Goal: Information Seeking & Learning: Learn about a topic

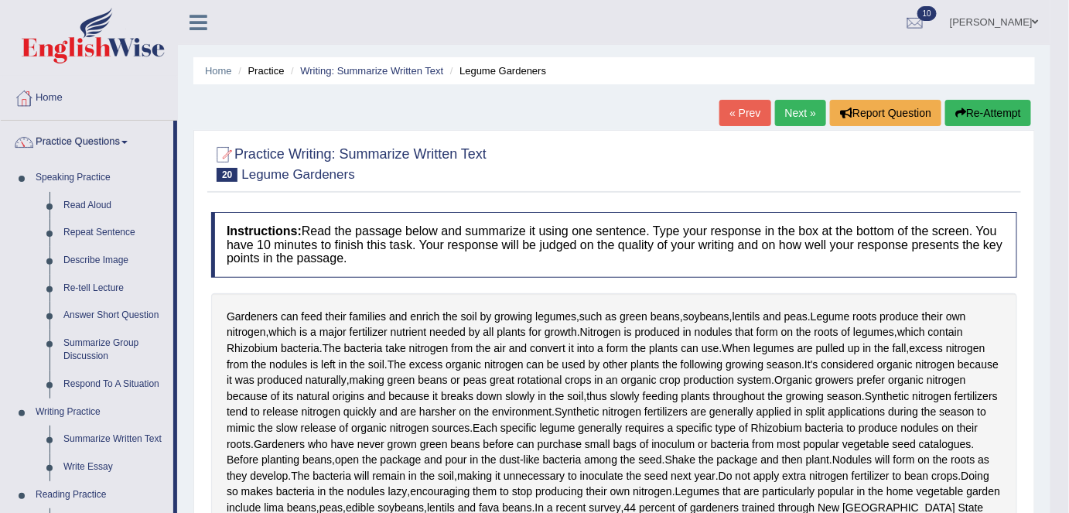
click at [728, 58] on ul "Home Practice Writing: Summarize Written Text Legume Gardeners" at bounding box center [614, 70] width 842 height 27
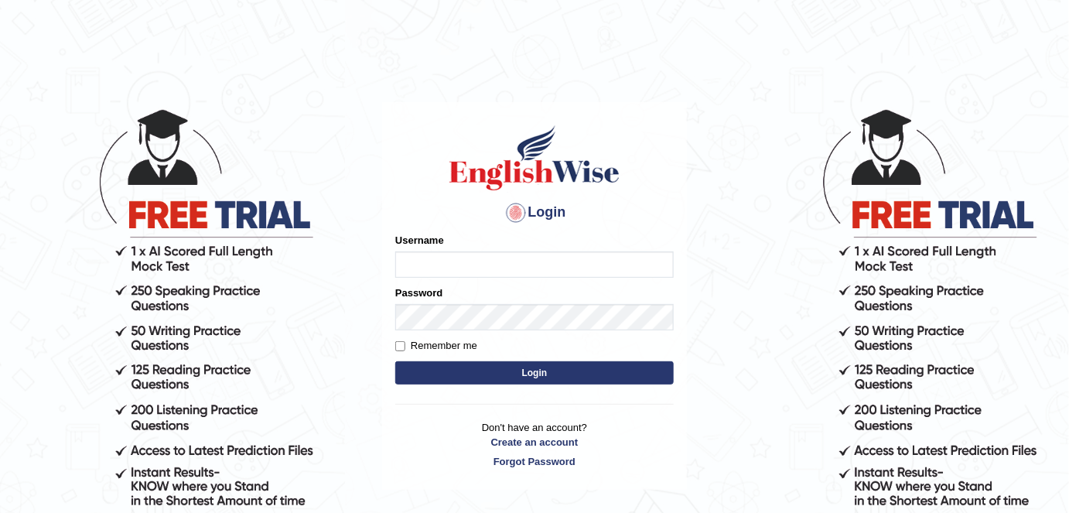
type input "alexa_"
click at [447, 375] on button "Login" at bounding box center [534, 372] width 279 height 23
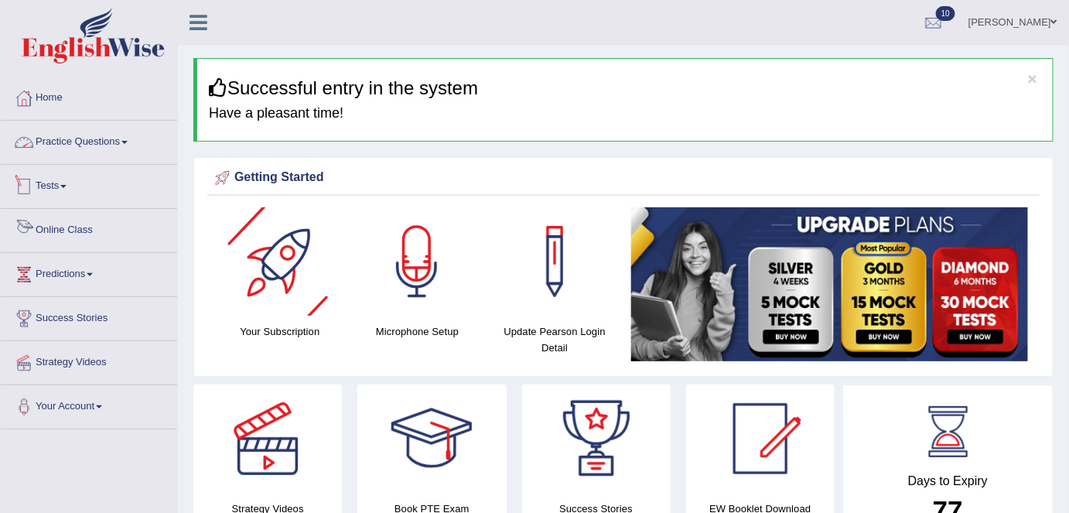
click at [103, 141] on link "Practice Questions" at bounding box center [89, 140] width 176 height 39
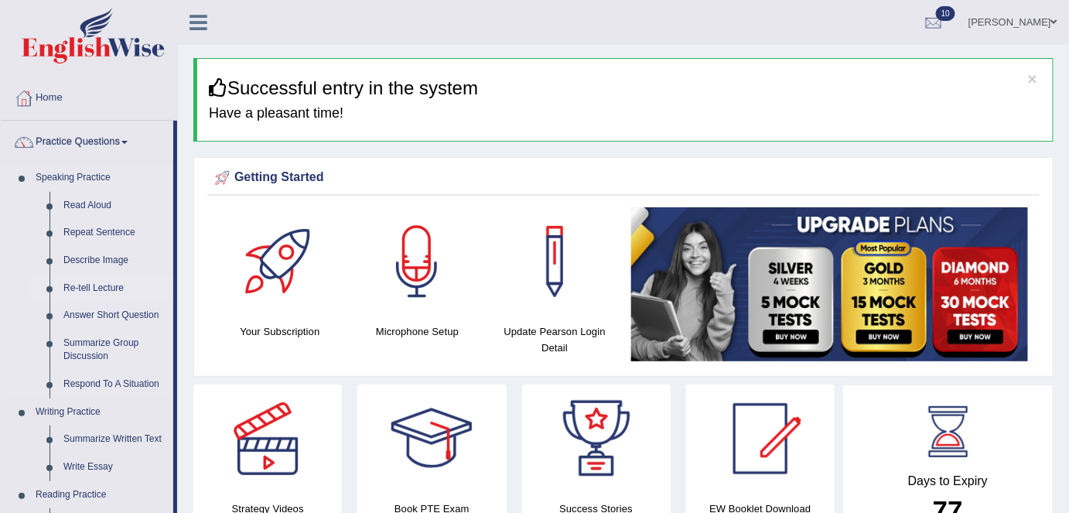
click at [94, 286] on link "Re-tell Lecture" at bounding box center [114, 289] width 117 height 28
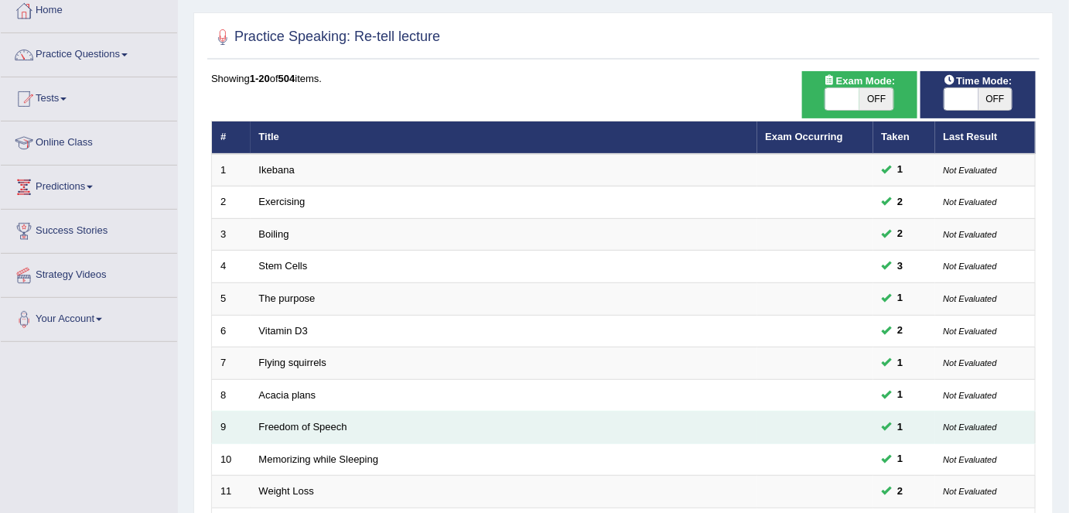
scroll to position [98, 0]
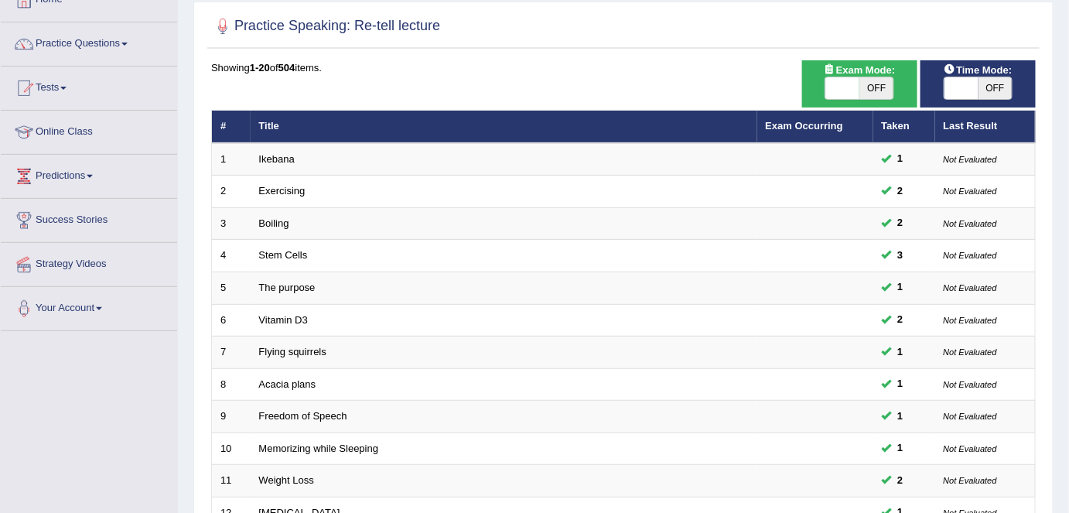
click at [877, 87] on span "OFF" at bounding box center [877, 88] width 34 height 22
checkbox input "true"
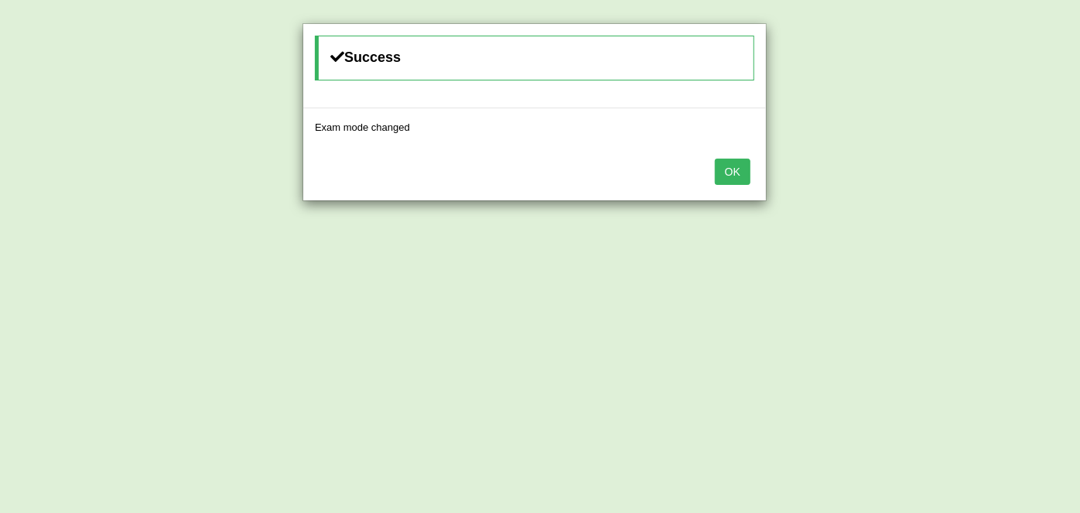
click at [724, 173] on button "OK" at bounding box center [733, 172] width 36 height 26
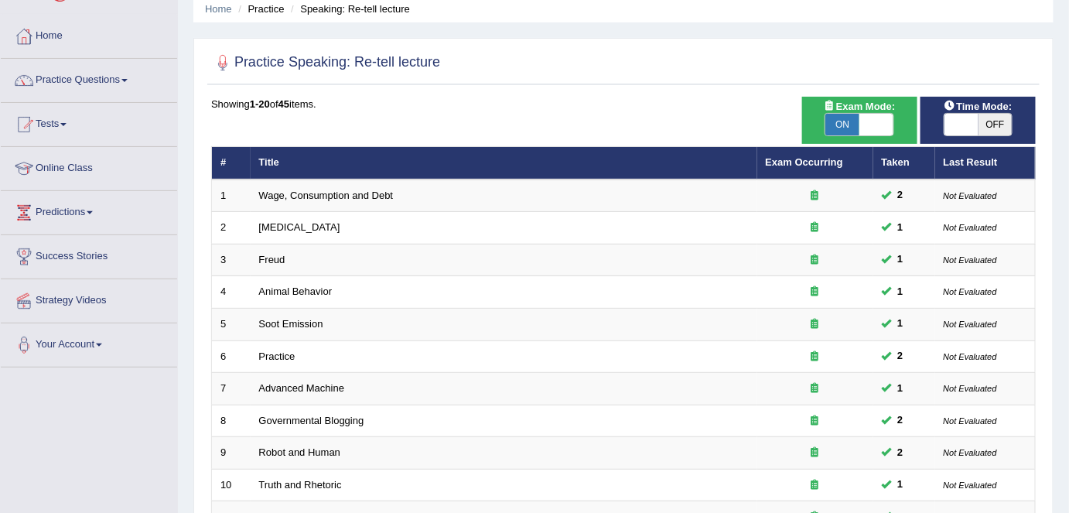
scroll to position [60, 0]
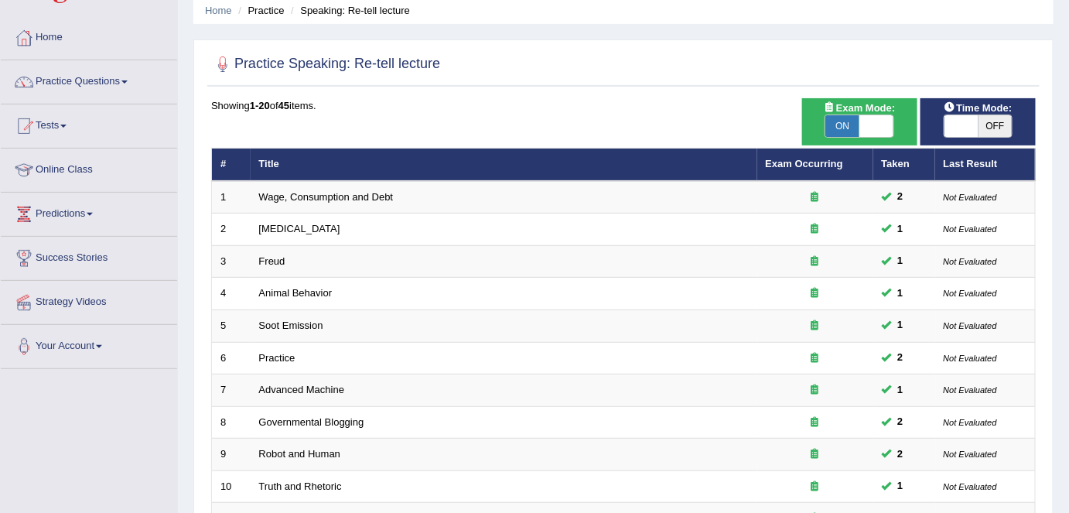
click at [998, 135] on span "OFF" at bounding box center [996, 126] width 34 height 22
checkbox input "true"
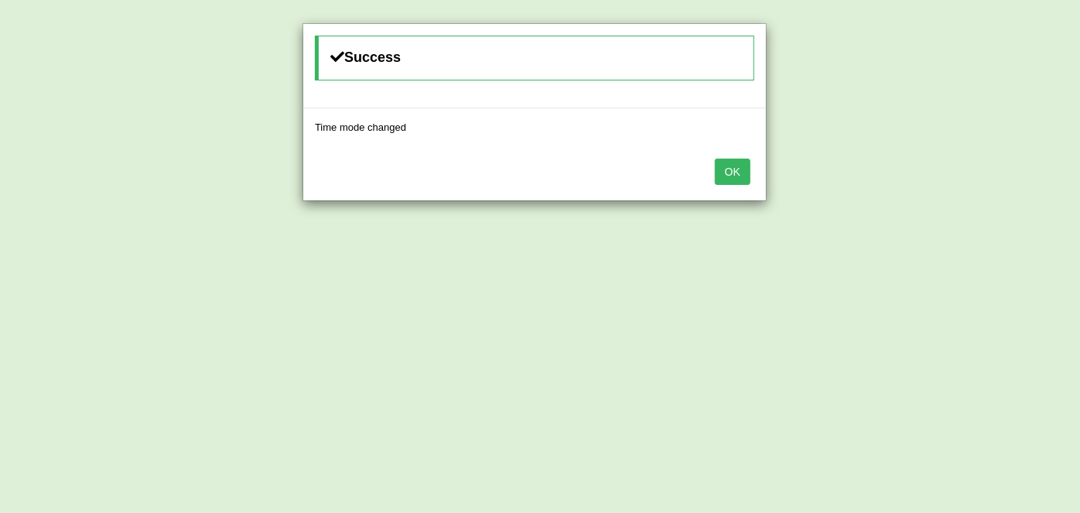
click at [741, 169] on button "OK" at bounding box center [733, 172] width 36 height 26
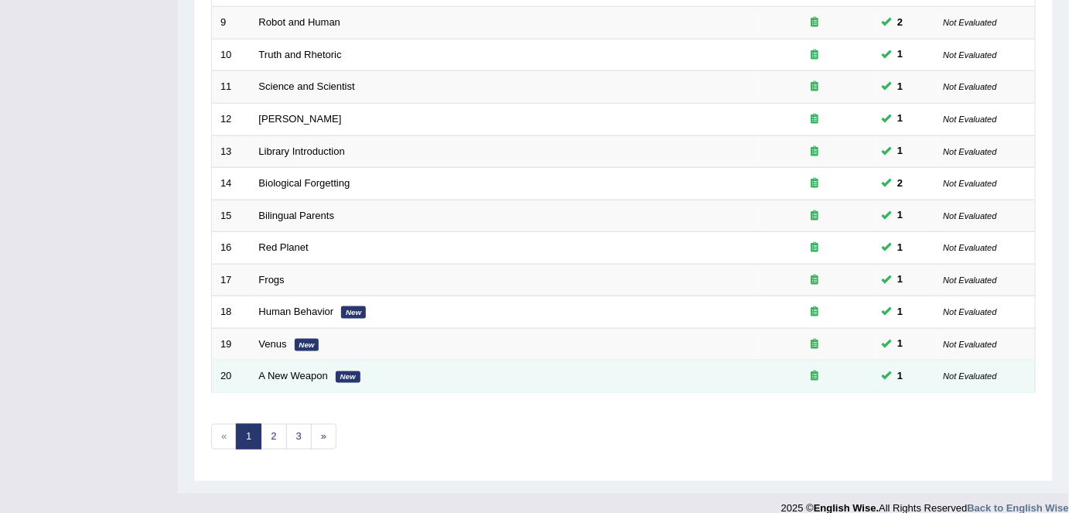
scroll to position [493, 0]
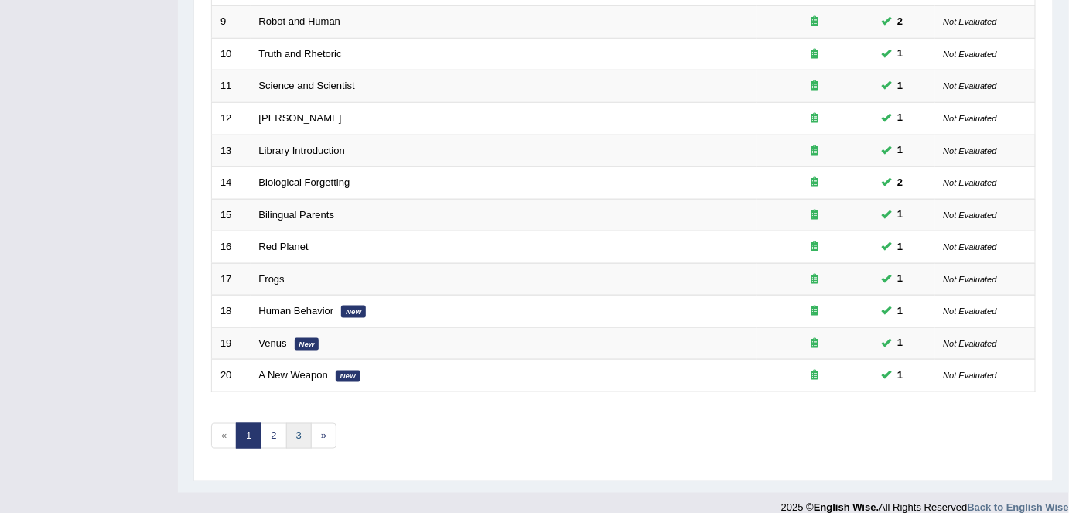
click at [299, 423] on link "3" at bounding box center [299, 436] width 26 height 26
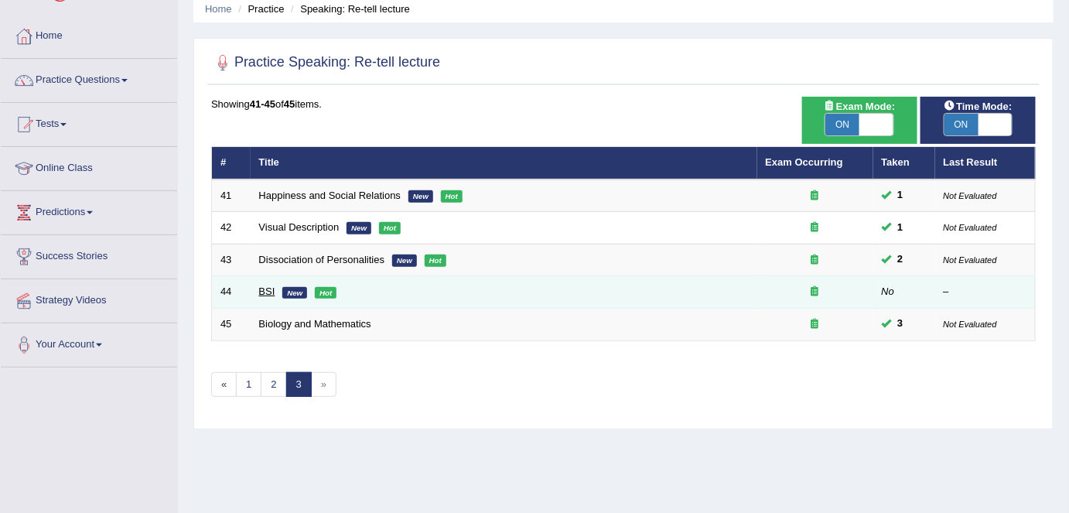
click at [262, 293] on link "BSI" at bounding box center [267, 292] width 16 height 12
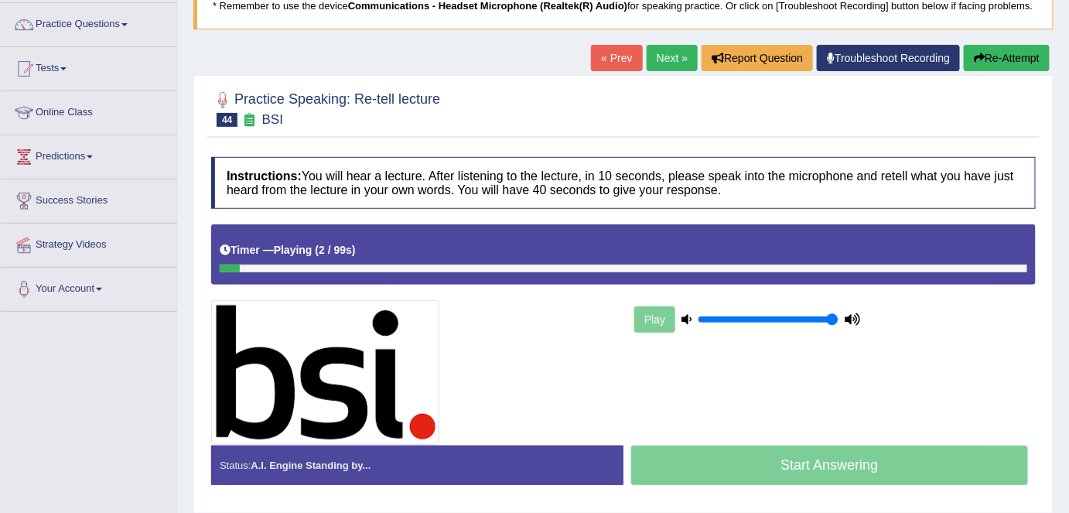
scroll to position [118, 0]
click at [1001, 50] on button "Re-Attempt" at bounding box center [1007, 58] width 86 height 26
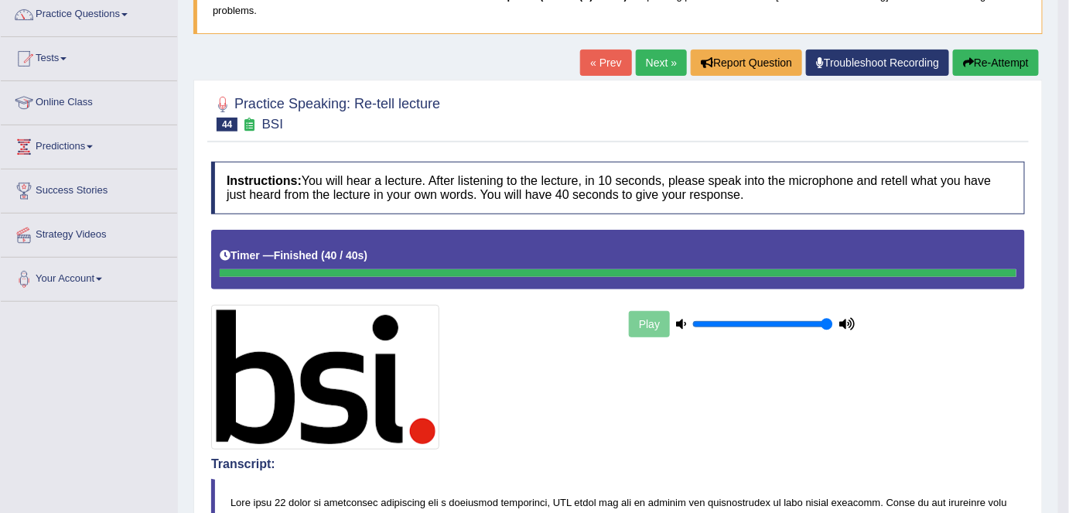
scroll to position [101, 0]
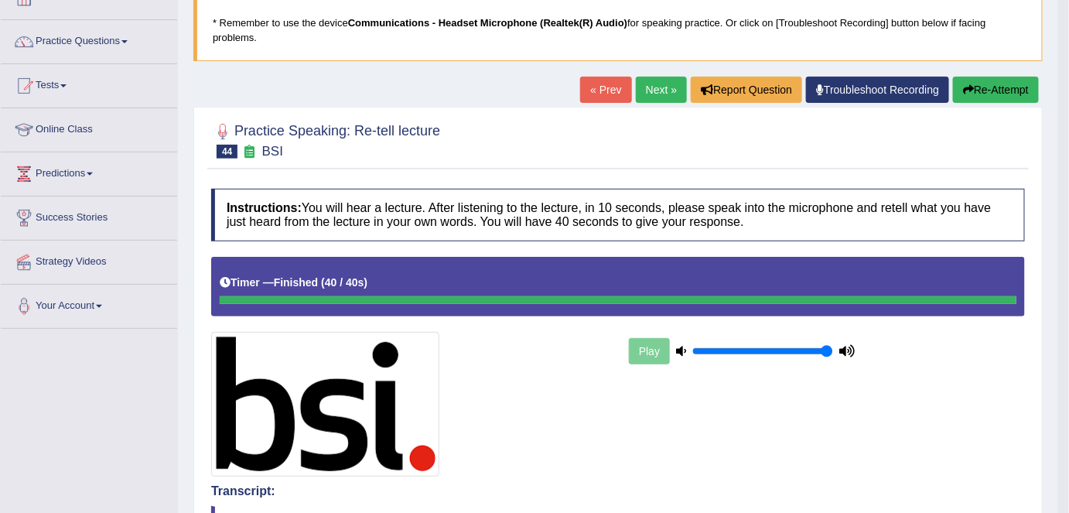
click at [650, 94] on link "Next »" at bounding box center [661, 90] width 51 height 26
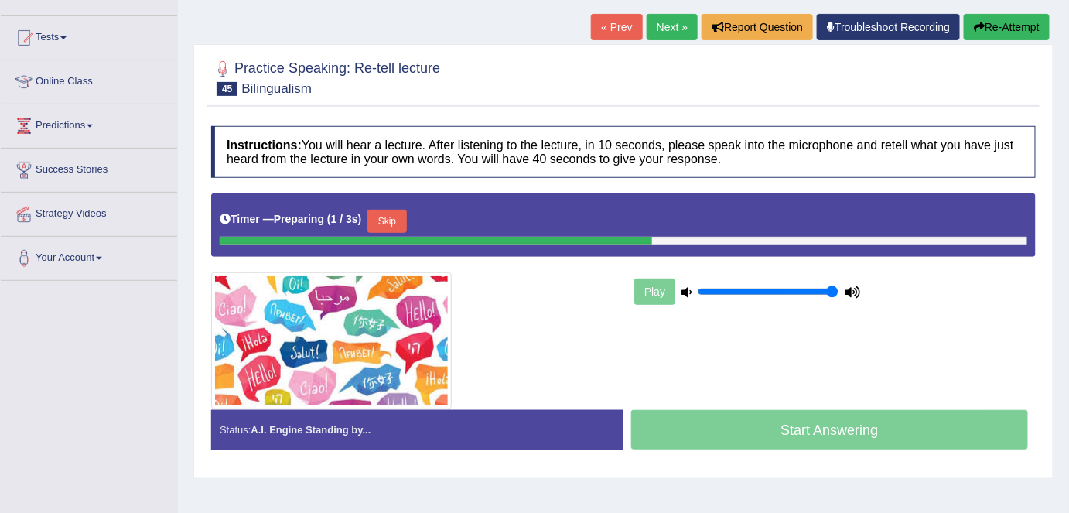
scroll to position [149, 0]
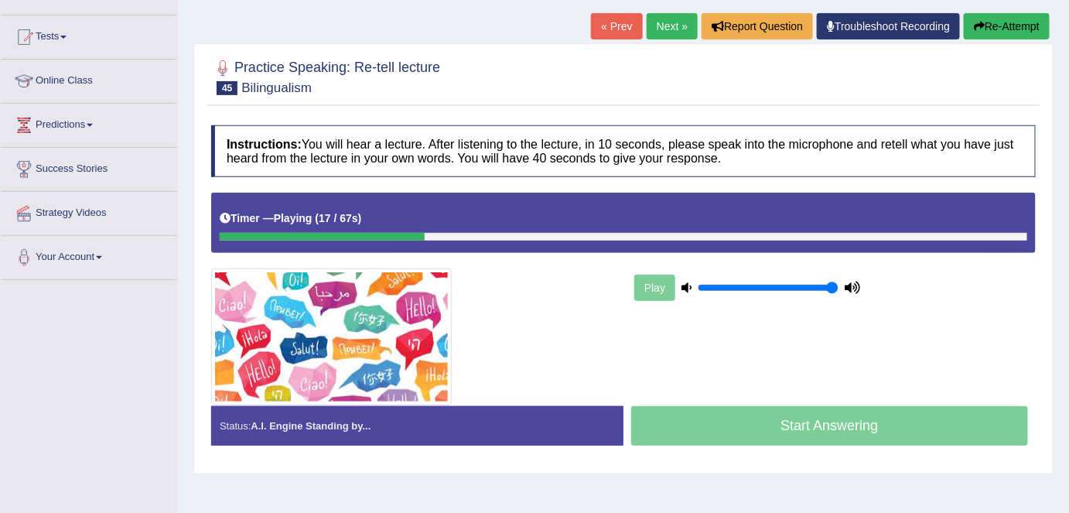
click at [1014, 30] on button "Re-Attempt" at bounding box center [1007, 26] width 86 height 26
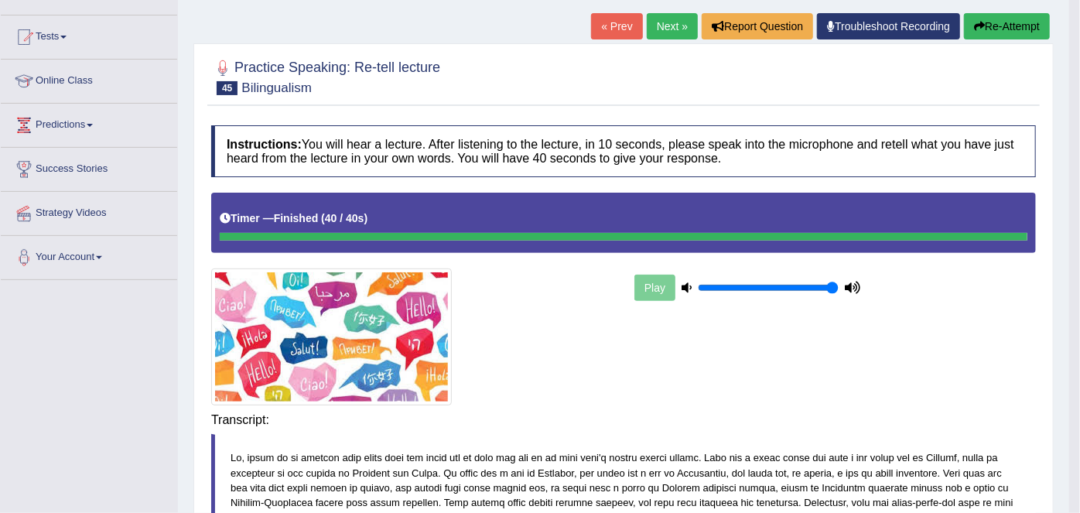
click at [754, 364] on body "Toggle navigation Home Practice Questions Speaking Practice Read Aloud Repeat S…" at bounding box center [540, 107] width 1080 height 513
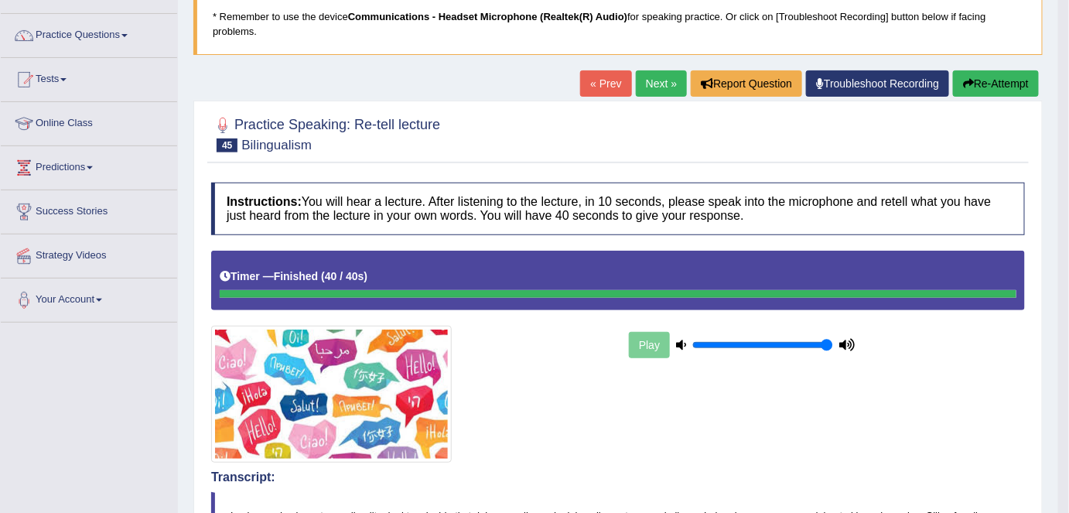
scroll to position [103, 0]
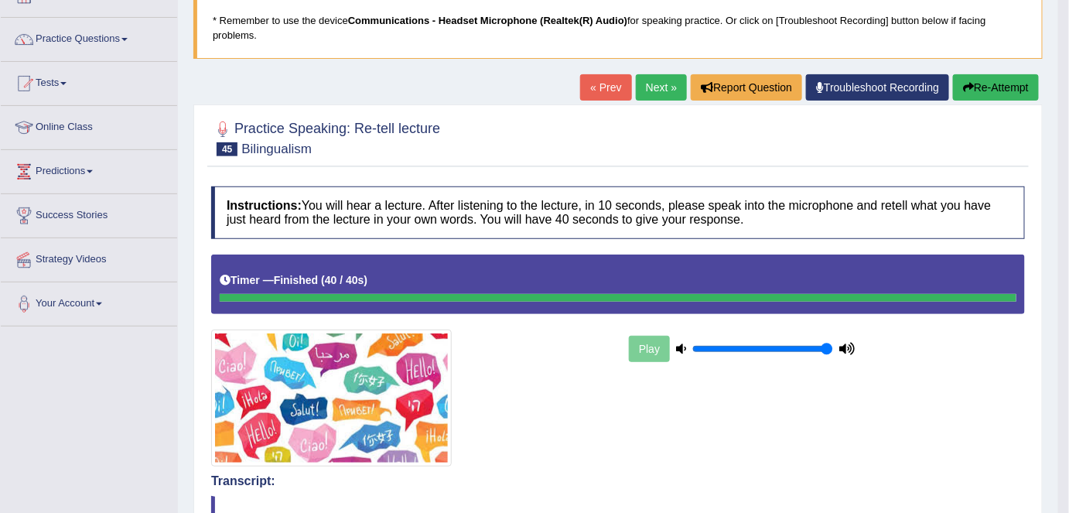
click at [661, 91] on link "Next »" at bounding box center [661, 87] width 51 height 26
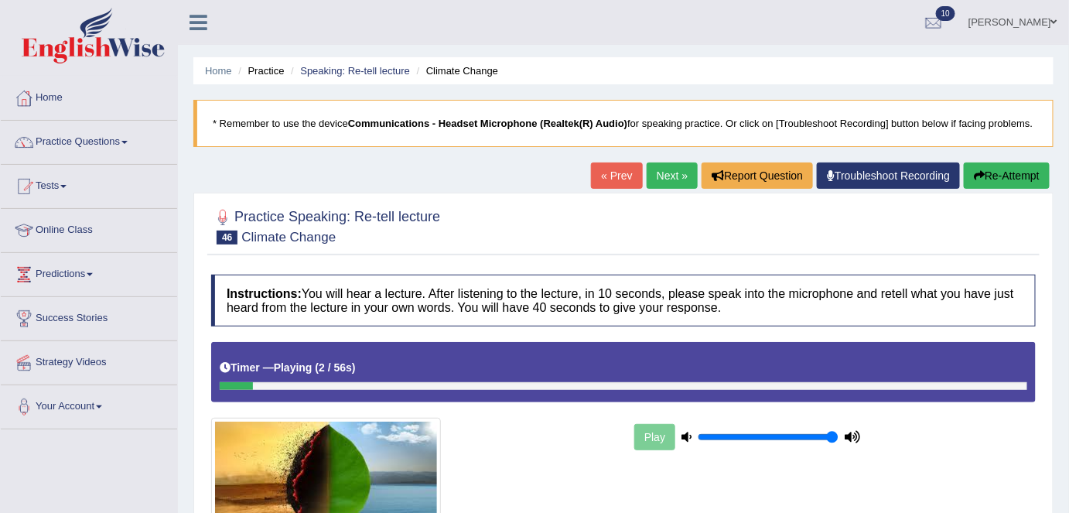
click at [607, 169] on link "« Prev" at bounding box center [616, 175] width 51 height 26
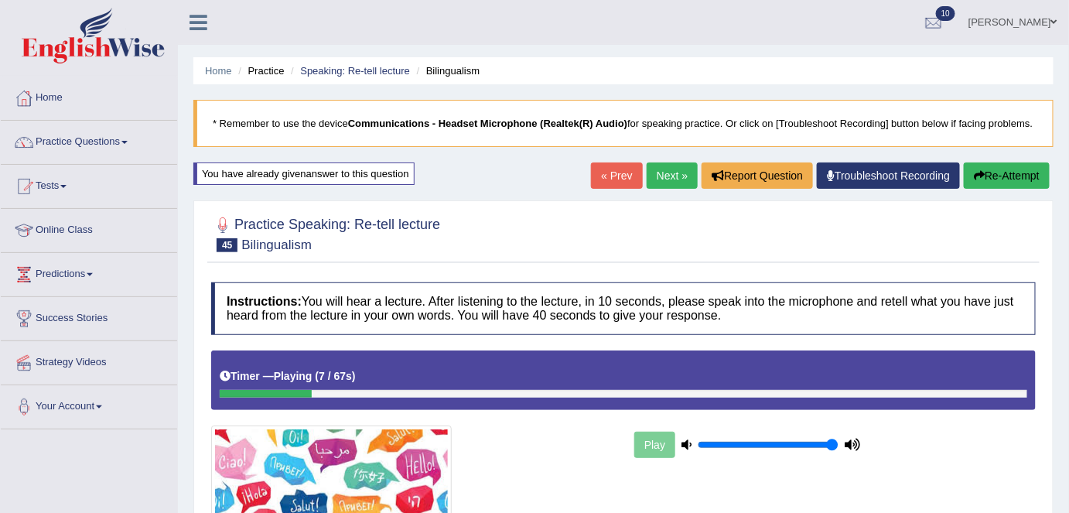
click at [657, 170] on link "Next »" at bounding box center [672, 175] width 51 height 26
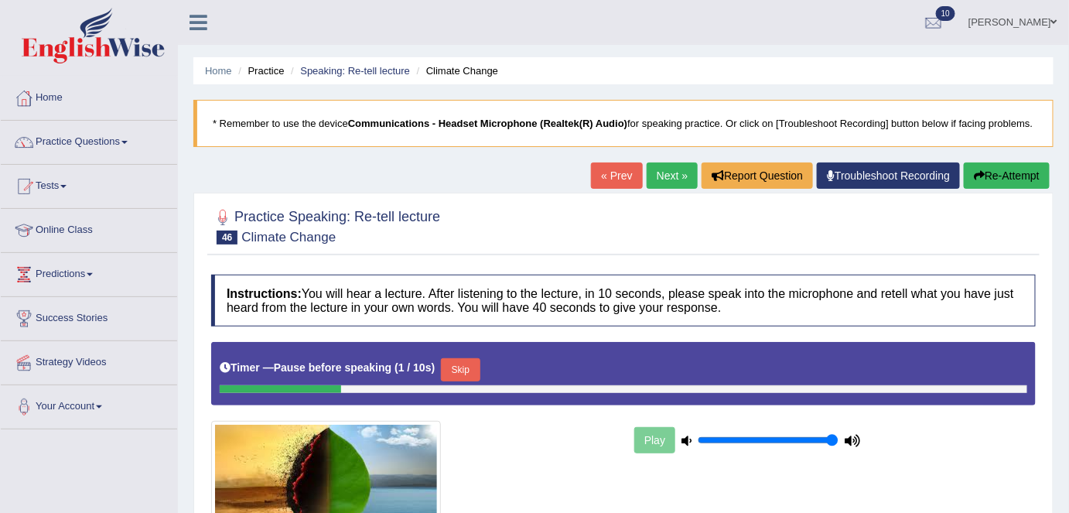
click at [974, 170] on icon "button" at bounding box center [979, 175] width 11 height 11
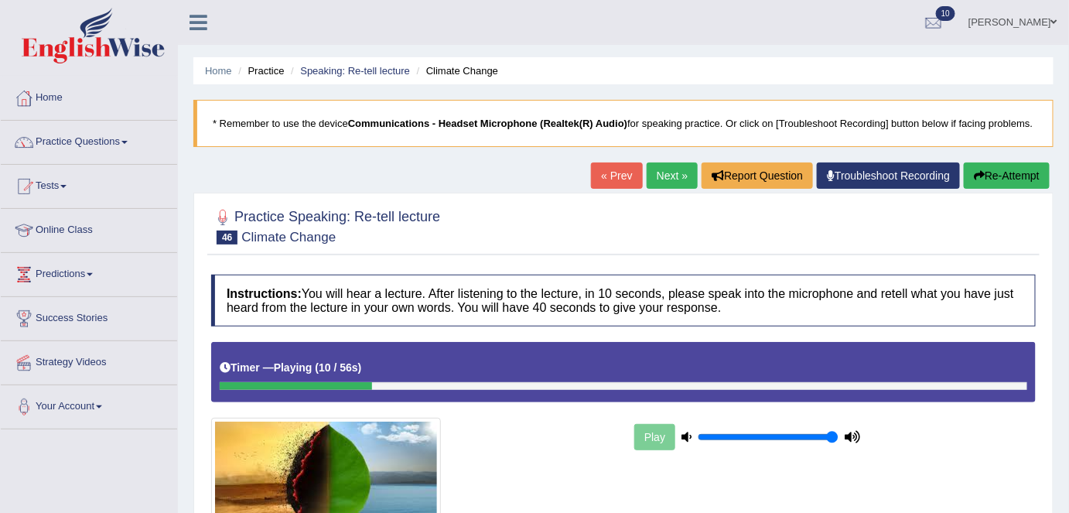
click at [1011, 173] on button "Re-Attempt" at bounding box center [1007, 175] width 86 height 26
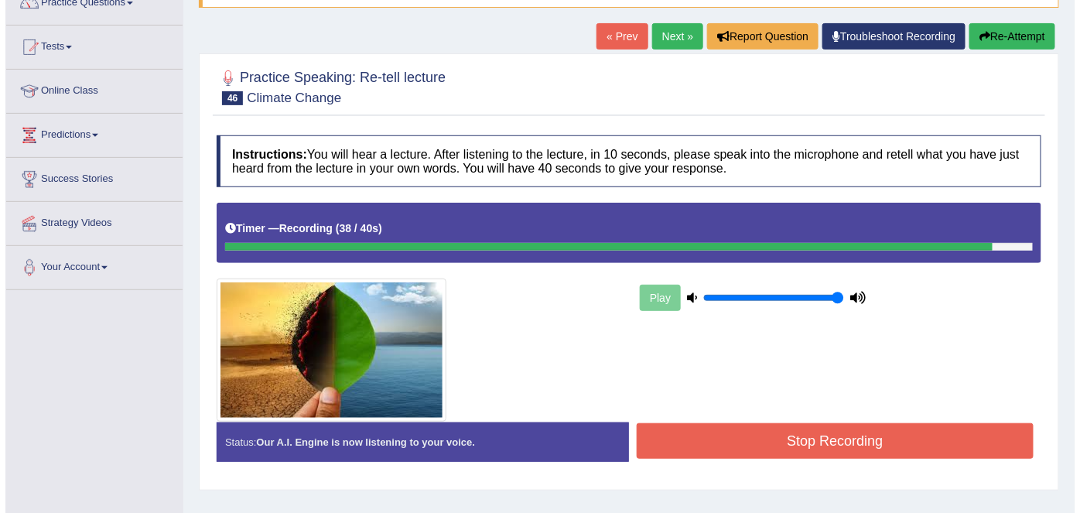
scroll to position [140, 0]
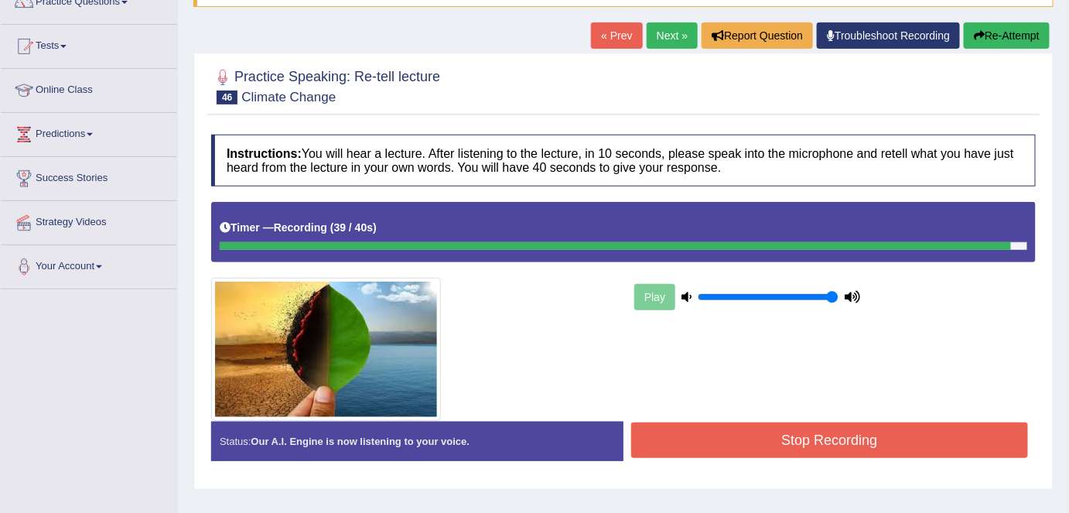
click at [728, 444] on button "Stop Recording" at bounding box center [829, 440] width 397 height 36
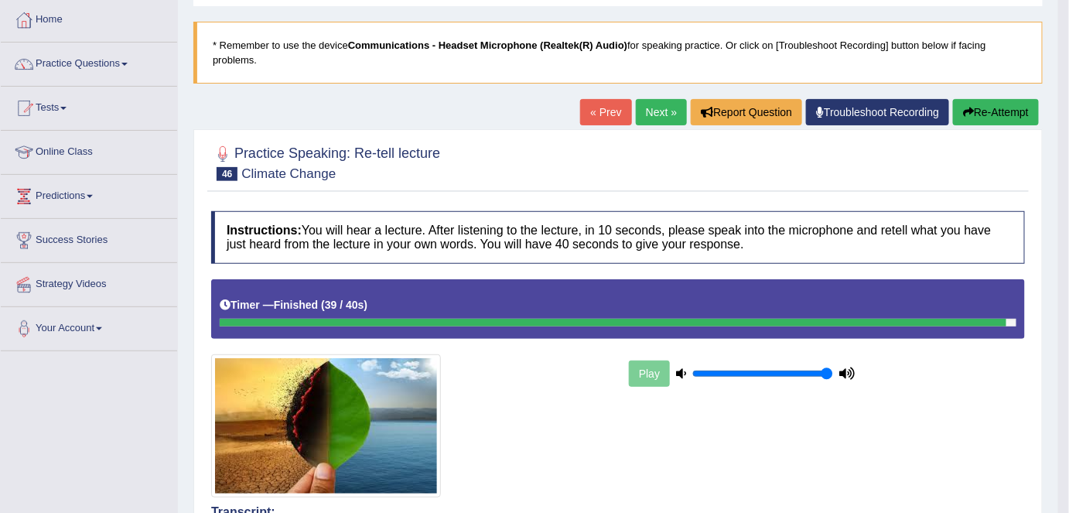
scroll to position [74, 0]
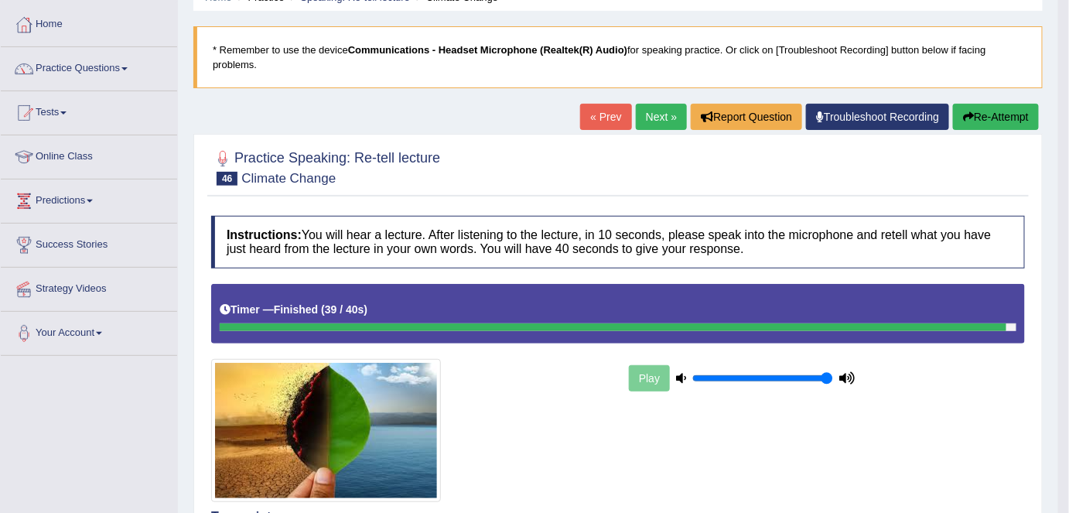
click at [656, 115] on link "Next »" at bounding box center [661, 117] width 51 height 26
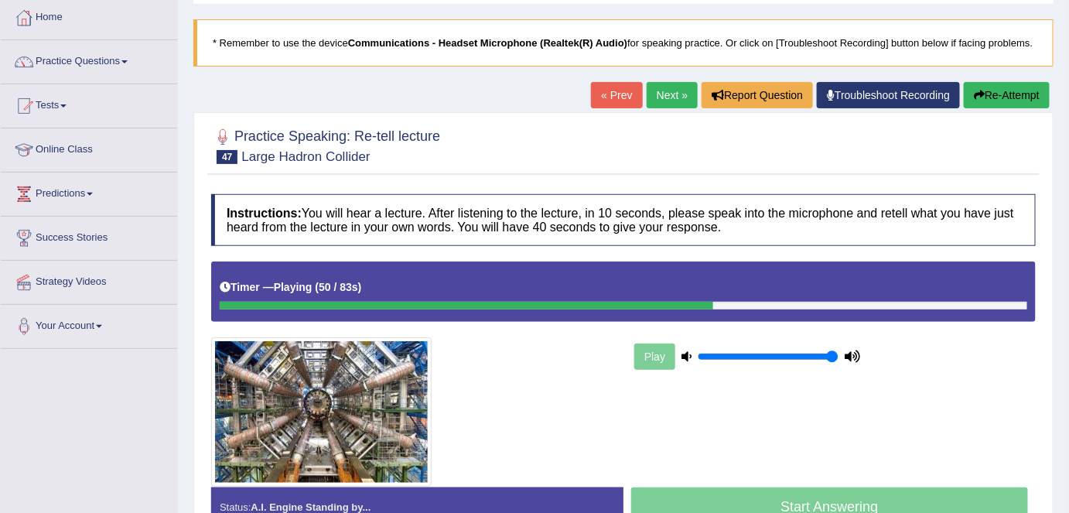
scroll to position [81, 0]
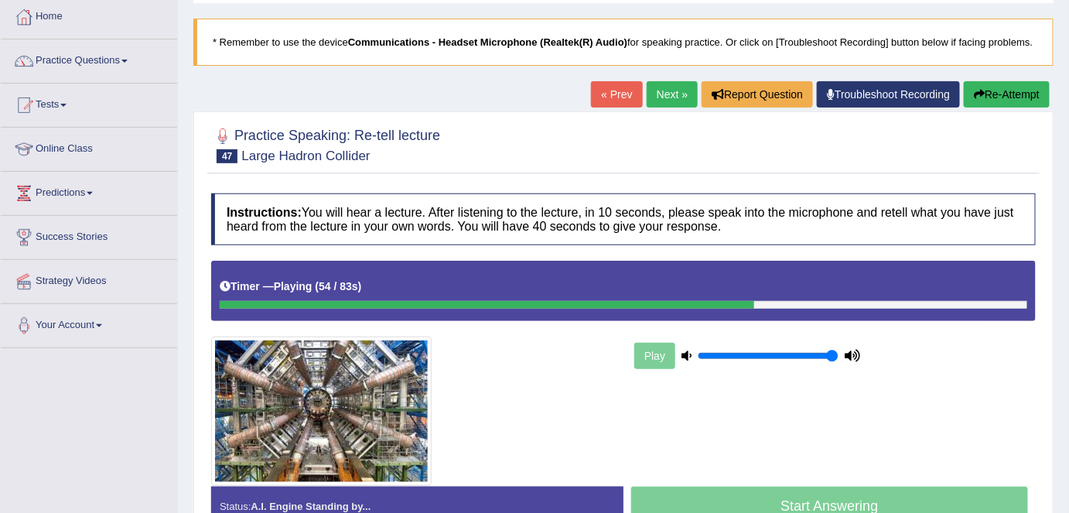
click at [997, 94] on button "Re-Attempt" at bounding box center [1007, 94] width 86 height 26
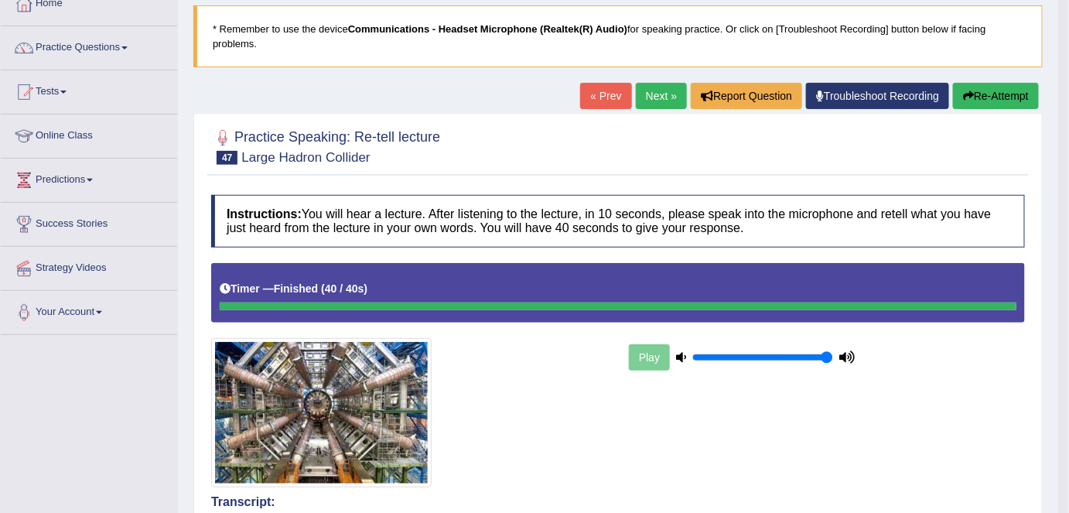
scroll to position [87, 0]
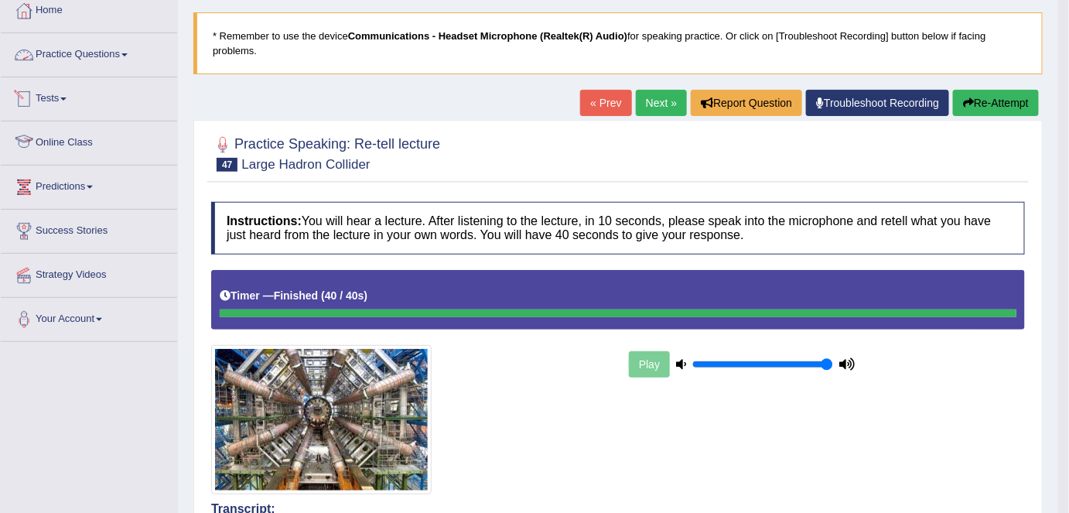
click at [76, 55] on link "Practice Questions" at bounding box center [89, 52] width 176 height 39
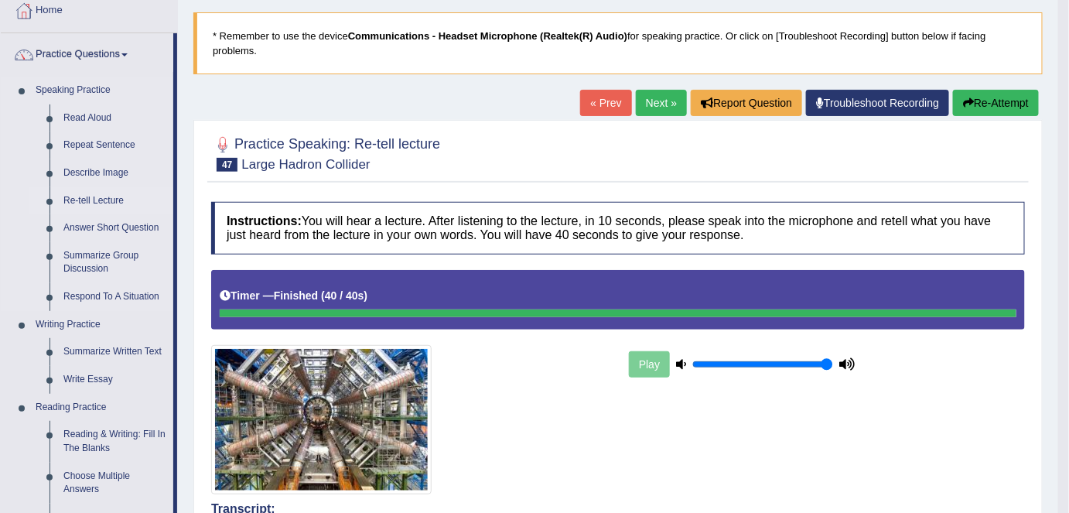
click at [97, 194] on link "Re-tell Lecture" at bounding box center [114, 201] width 117 height 28
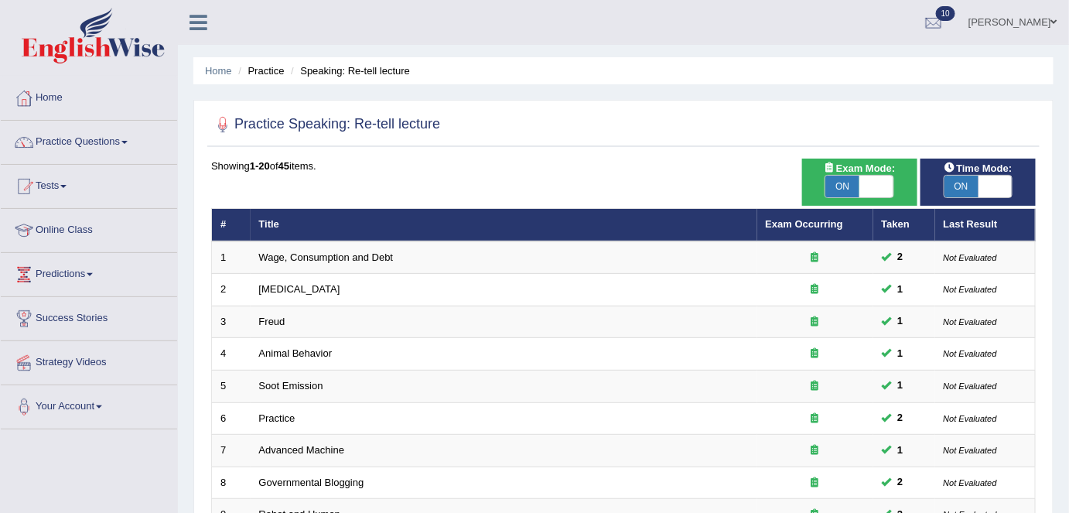
click at [972, 185] on span "ON" at bounding box center [962, 187] width 34 height 22
checkbox input "false"
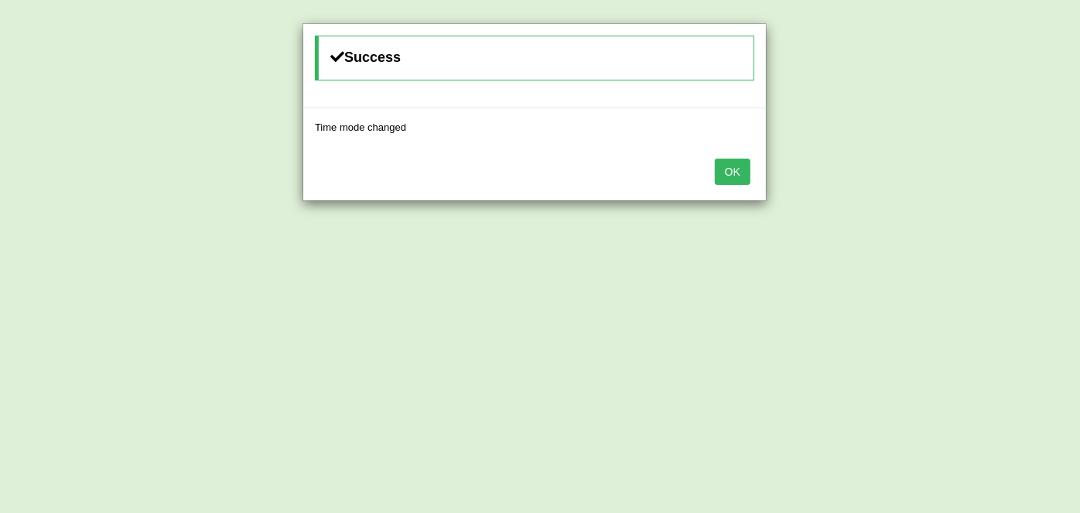
click at [739, 167] on button "OK" at bounding box center [733, 172] width 36 height 26
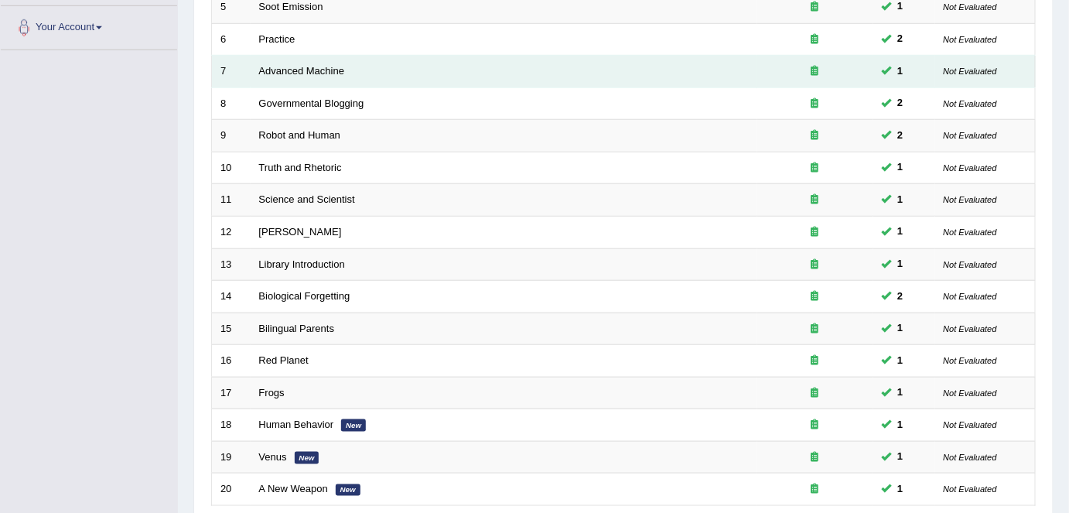
scroll to position [505, 0]
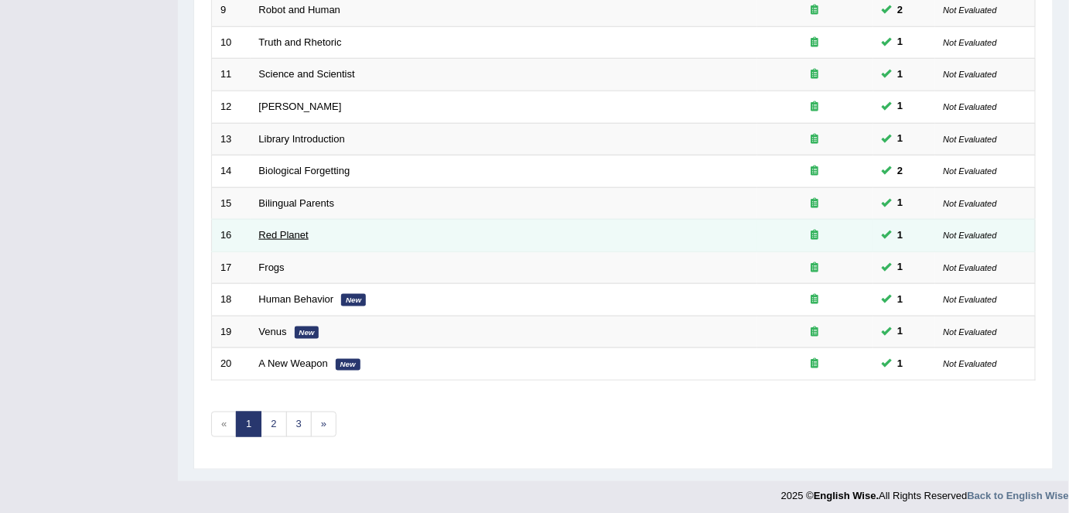
click at [272, 233] on link "Red Planet" at bounding box center [284, 235] width 50 height 12
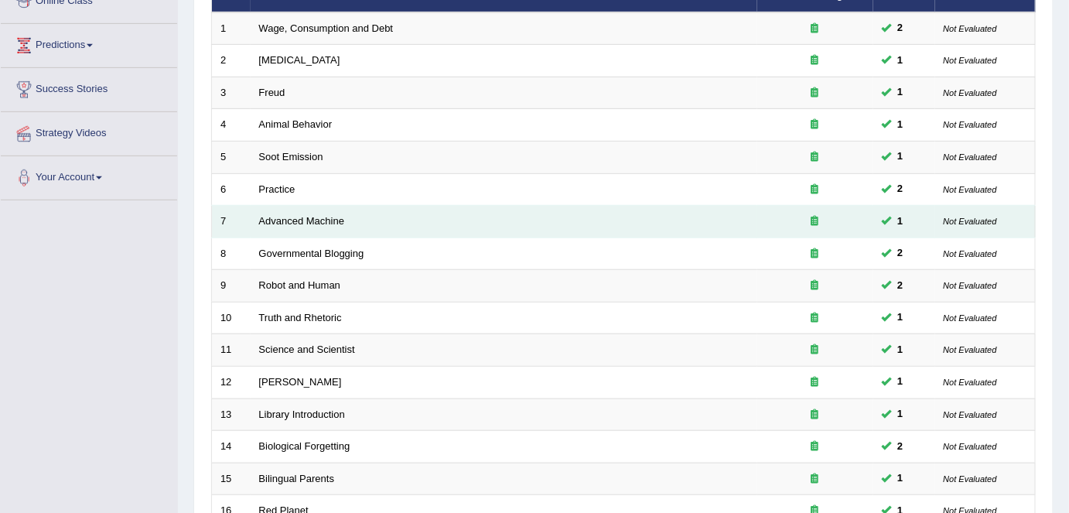
scroll to position [228, 0]
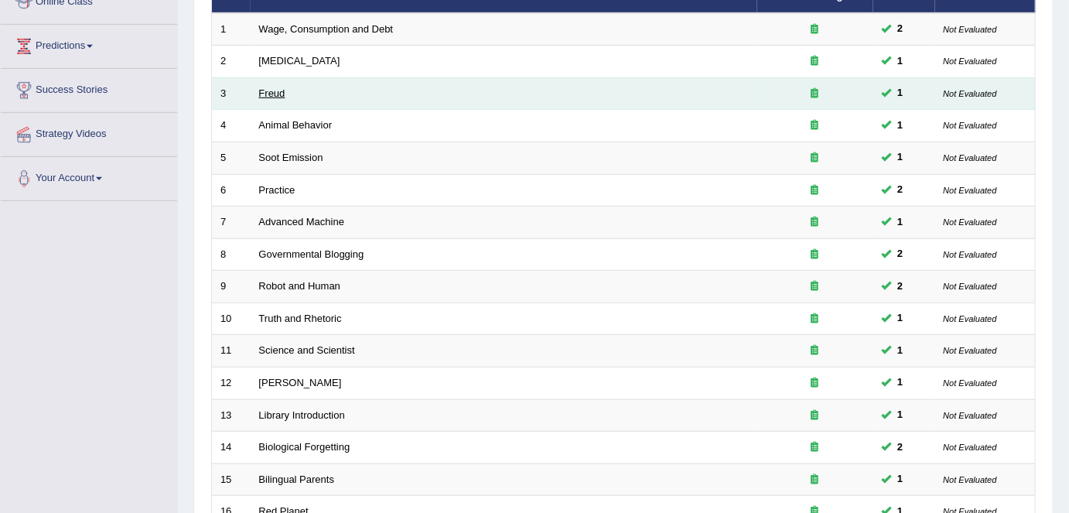
click at [268, 87] on link "Freud" at bounding box center [272, 93] width 26 height 12
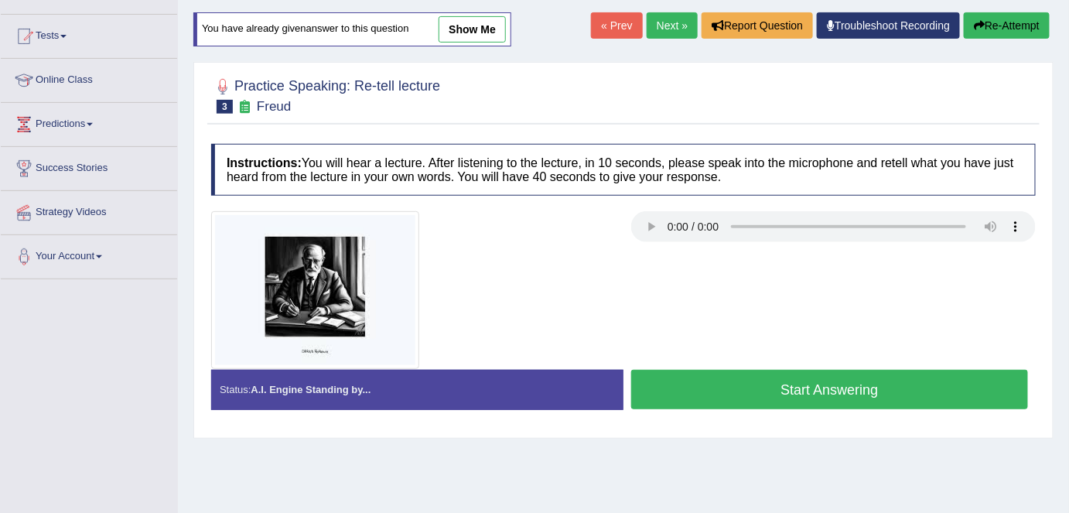
scroll to position [129, 0]
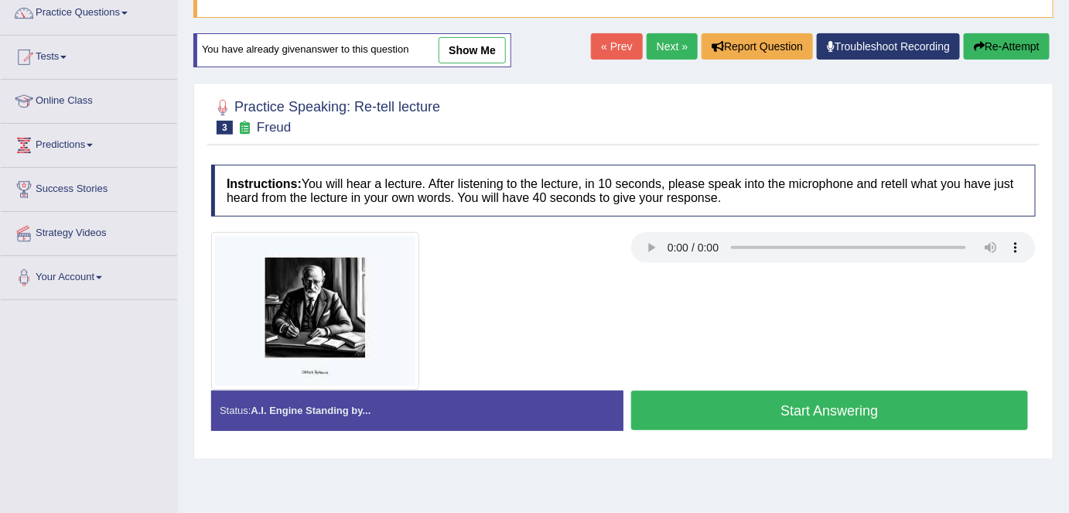
click at [479, 46] on link "show me" at bounding box center [472, 50] width 67 height 26
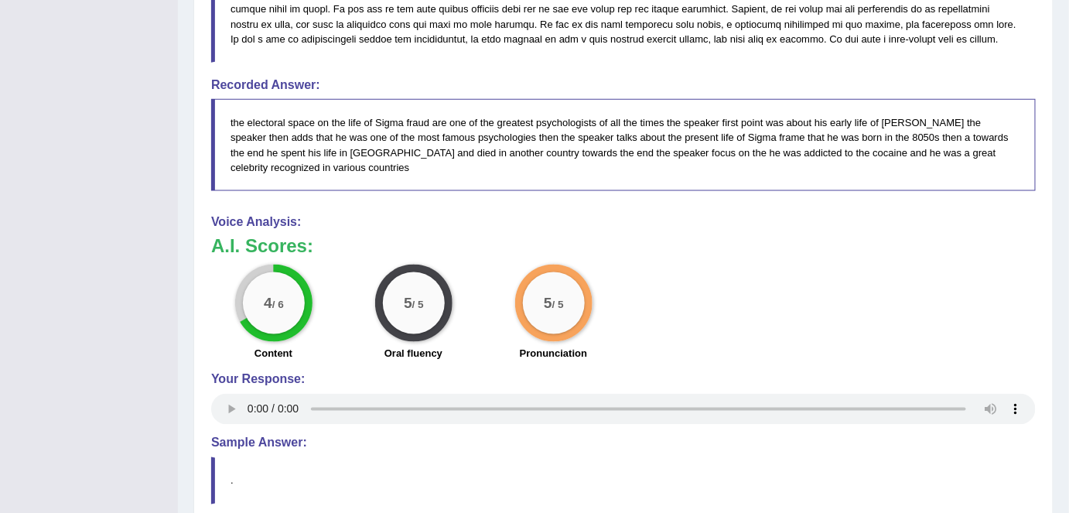
scroll to position [594, 0]
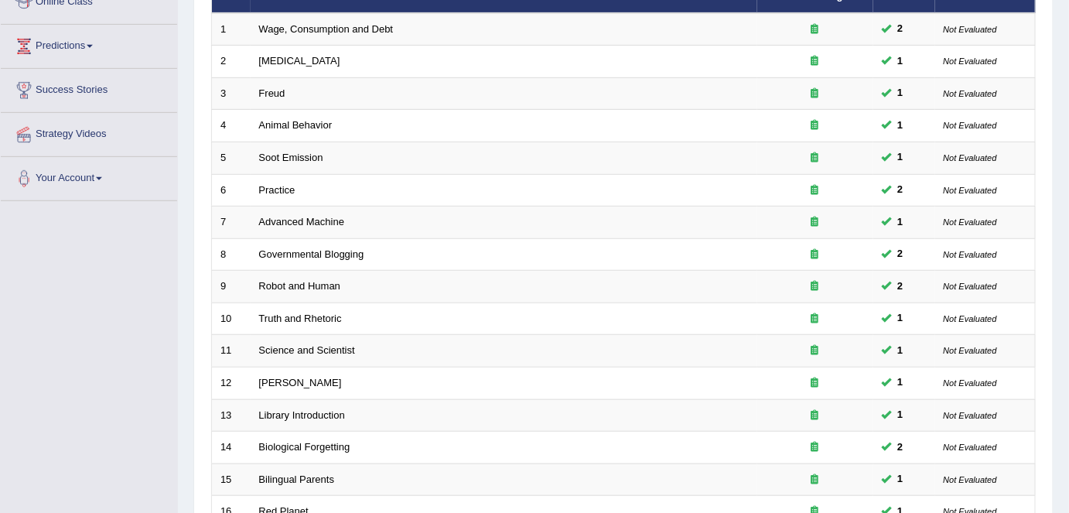
scroll to position [228, 0]
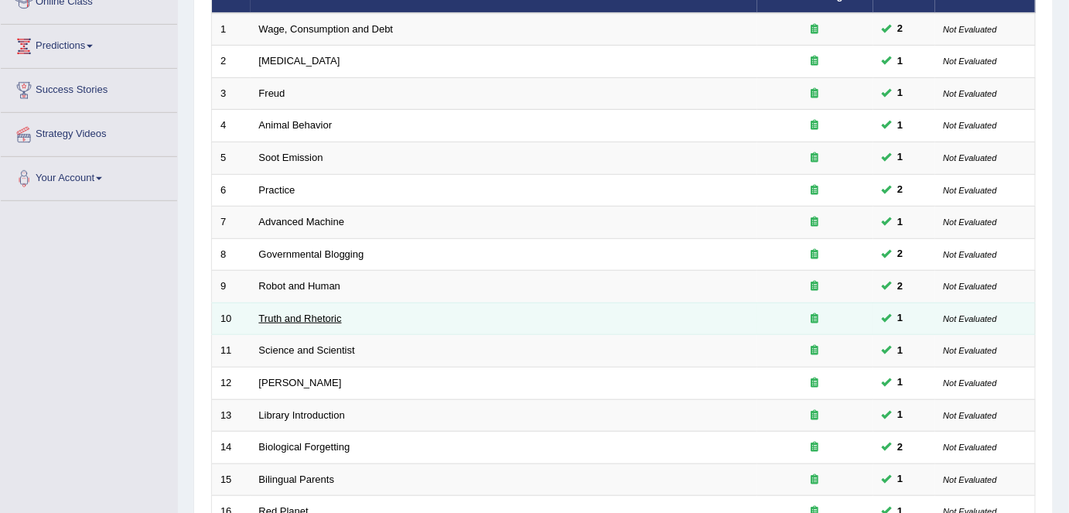
click at [298, 317] on link "Truth and Rhetoric" at bounding box center [300, 319] width 83 height 12
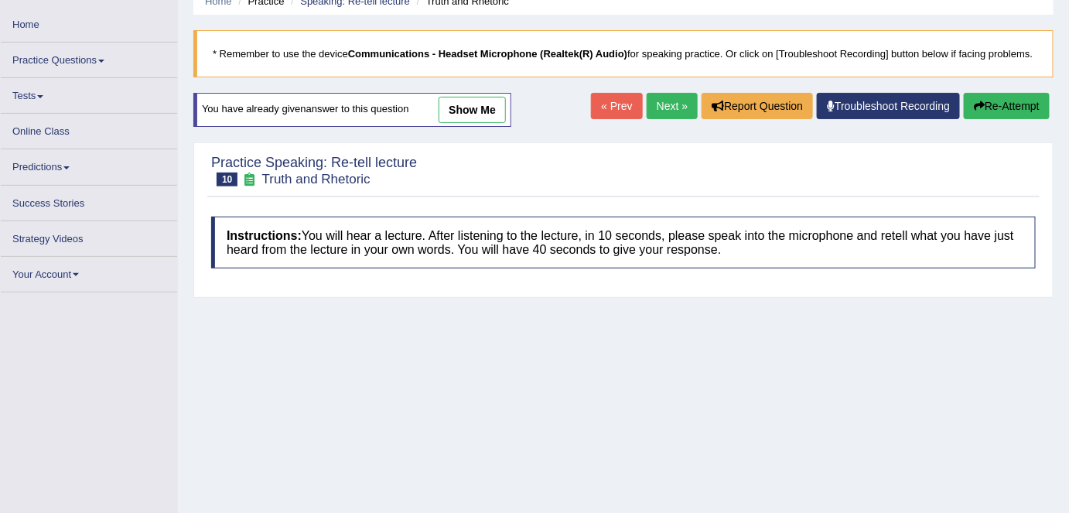
scroll to position [87, 0]
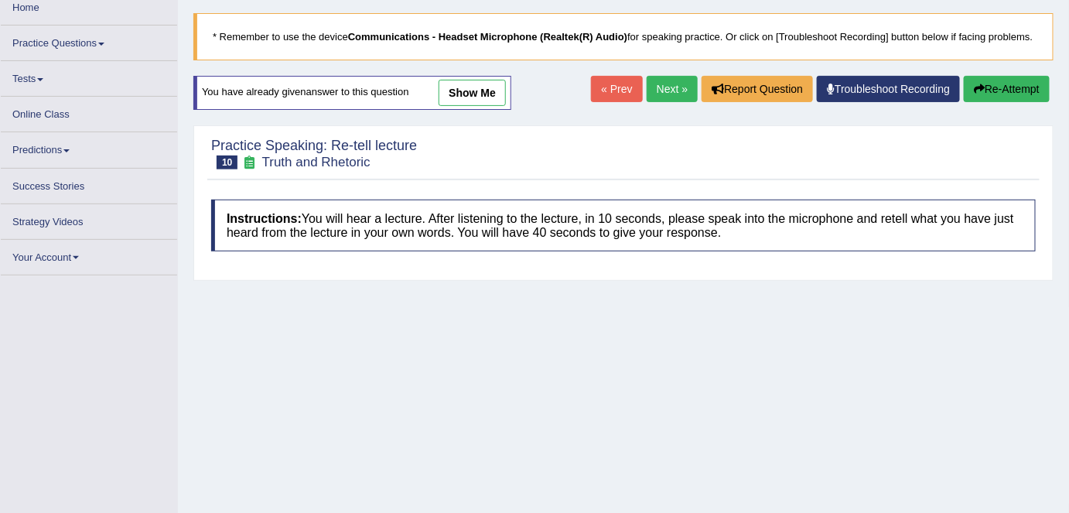
click at [484, 95] on link "show me" at bounding box center [472, 93] width 67 height 26
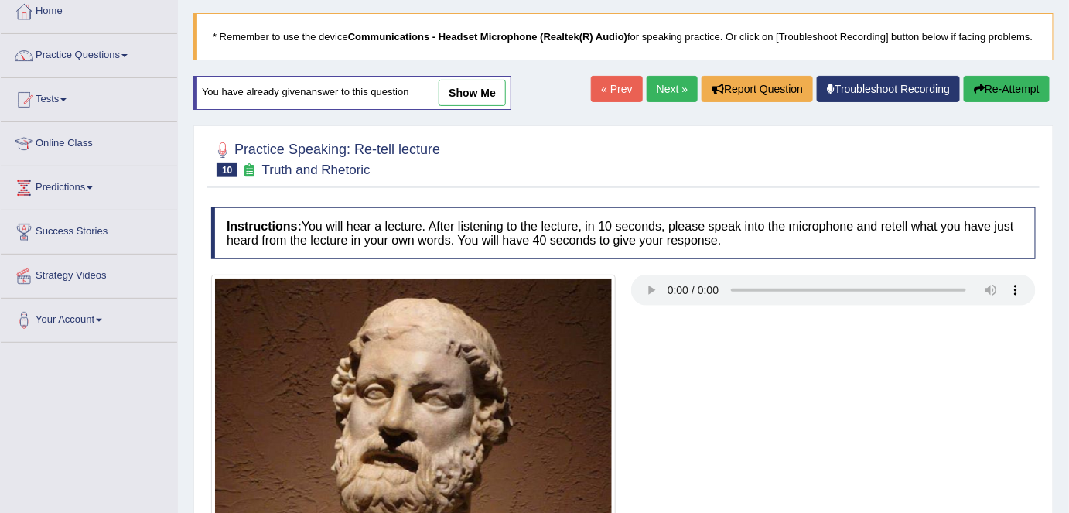
click at [474, 102] on link "show me" at bounding box center [472, 93] width 67 height 26
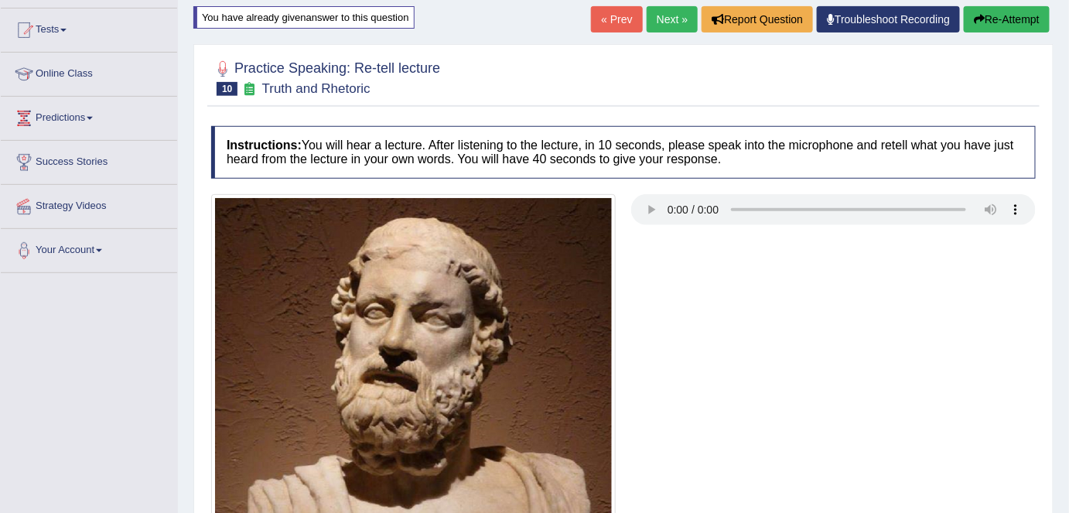
scroll to position [104, 0]
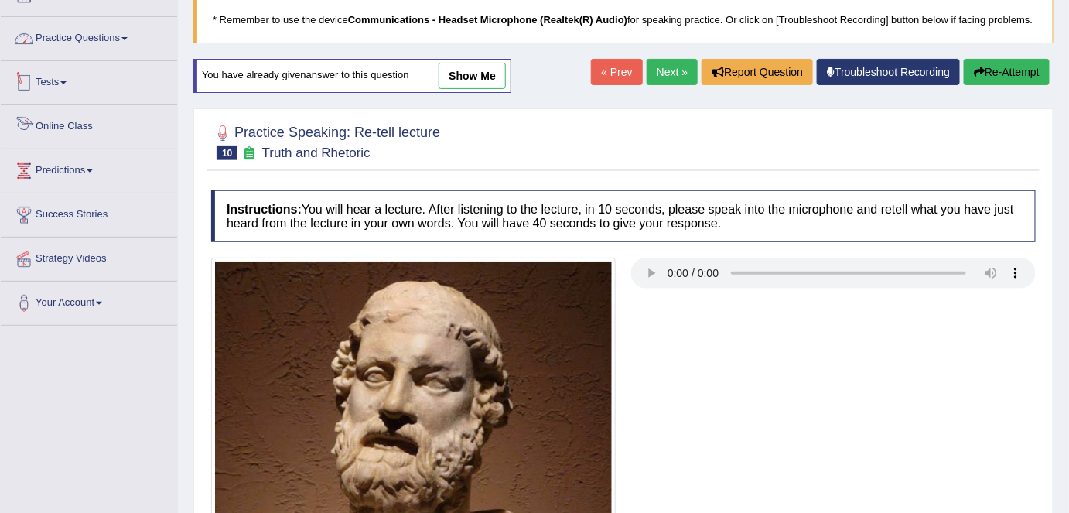
click at [99, 38] on link "Practice Questions" at bounding box center [89, 36] width 176 height 39
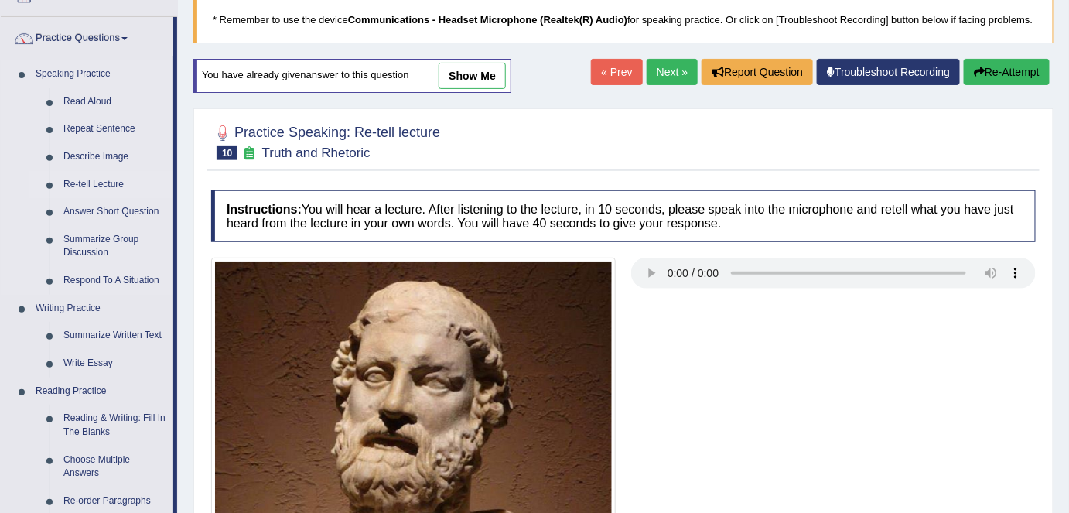
click at [102, 184] on link "Re-tell Lecture" at bounding box center [114, 185] width 117 height 28
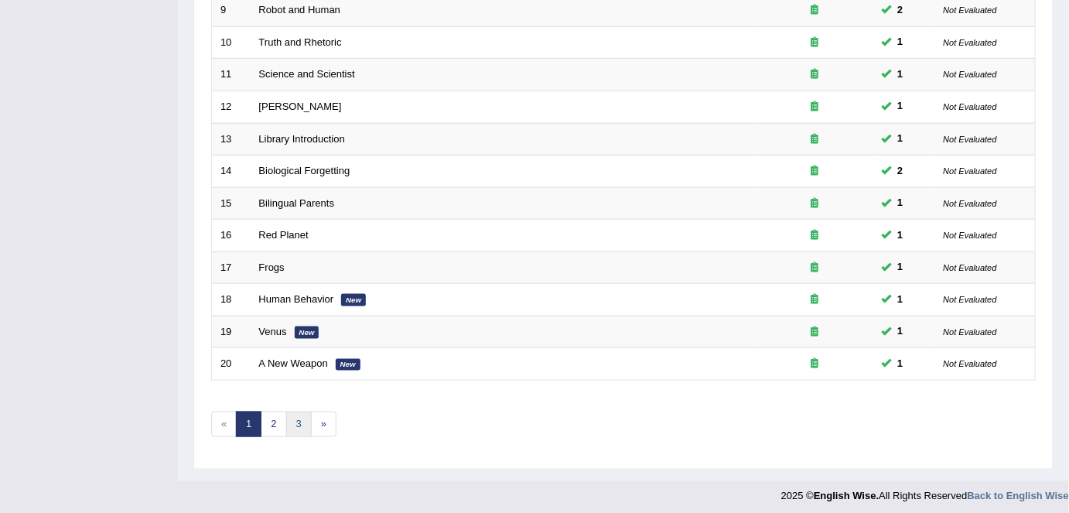
click at [299, 412] on link "3" at bounding box center [299, 425] width 26 height 26
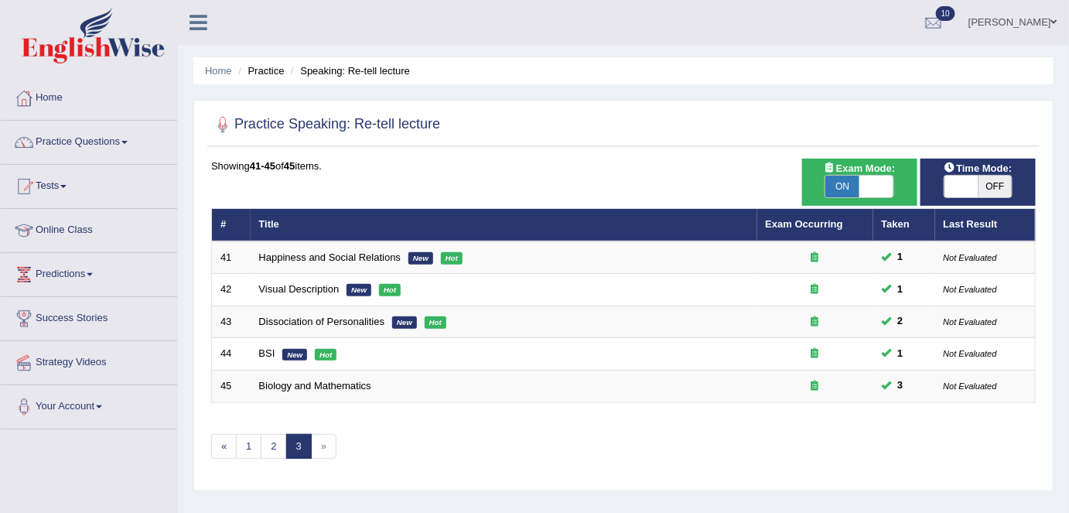
click at [856, 181] on span "ON" at bounding box center [843, 187] width 34 height 22
checkbox input "false"
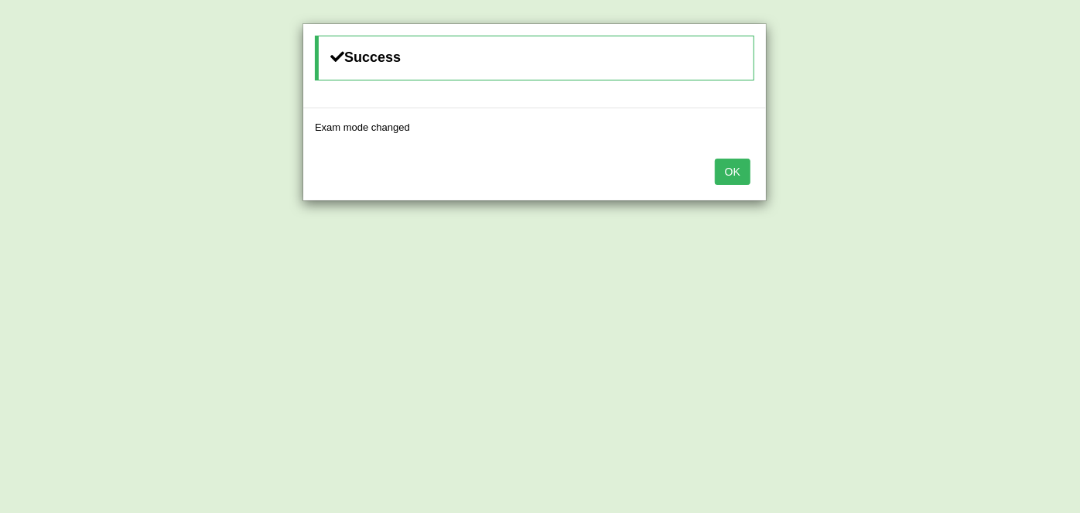
click at [729, 169] on button "OK" at bounding box center [733, 172] width 36 height 26
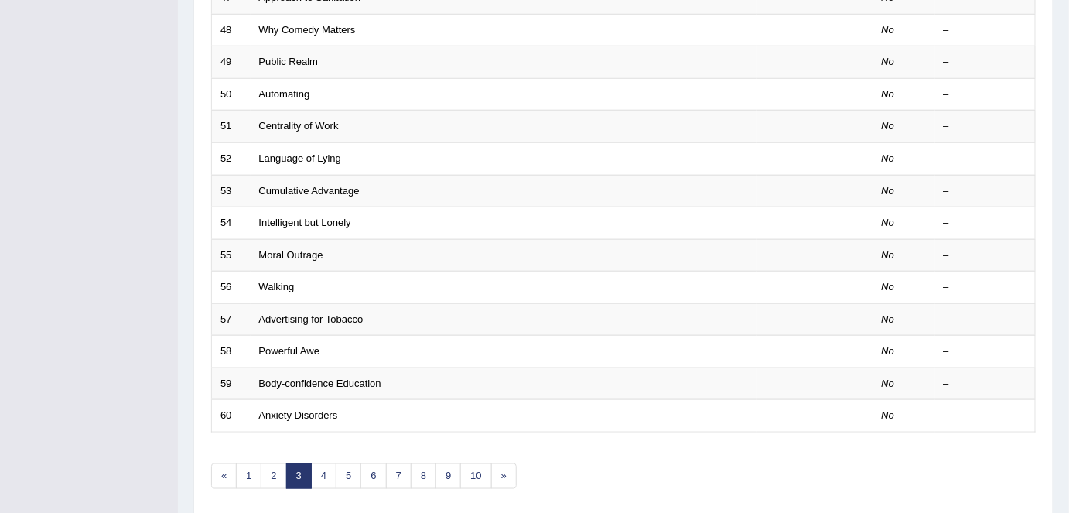
scroll to position [505, 0]
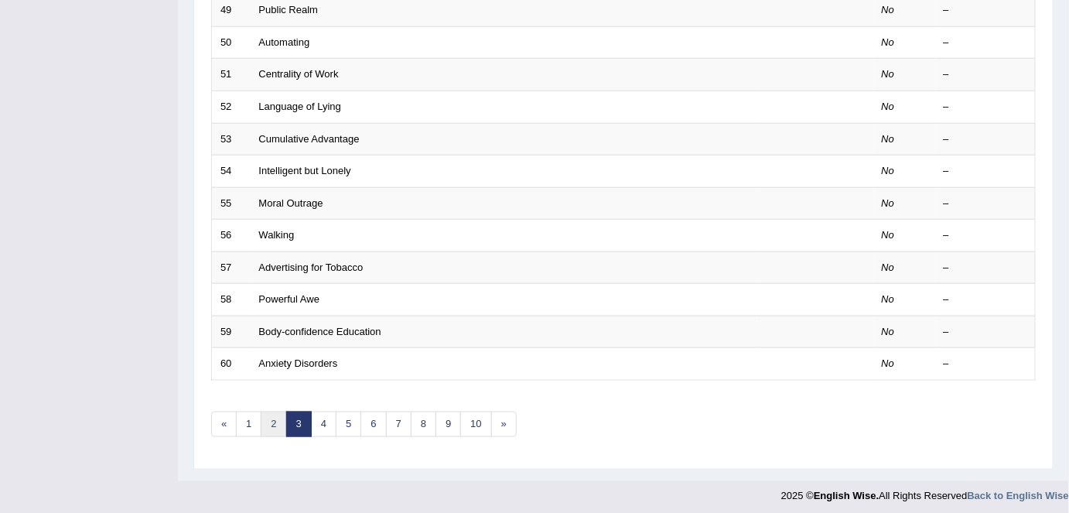
click at [266, 426] on link "2" at bounding box center [274, 425] width 26 height 26
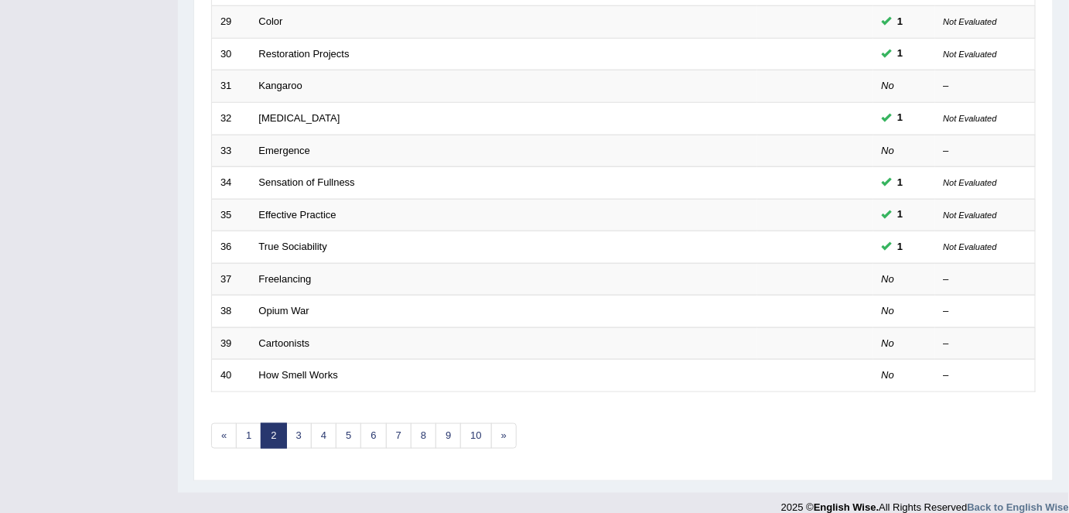
scroll to position [505, 0]
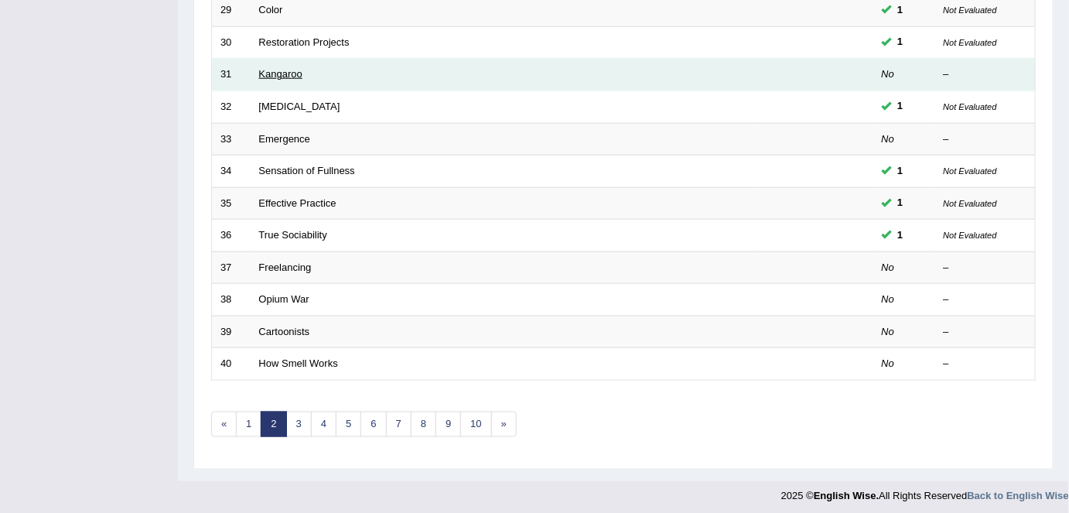
click at [274, 68] on link "Kangaroo" at bounding box center [280, 74] width 43 height 12
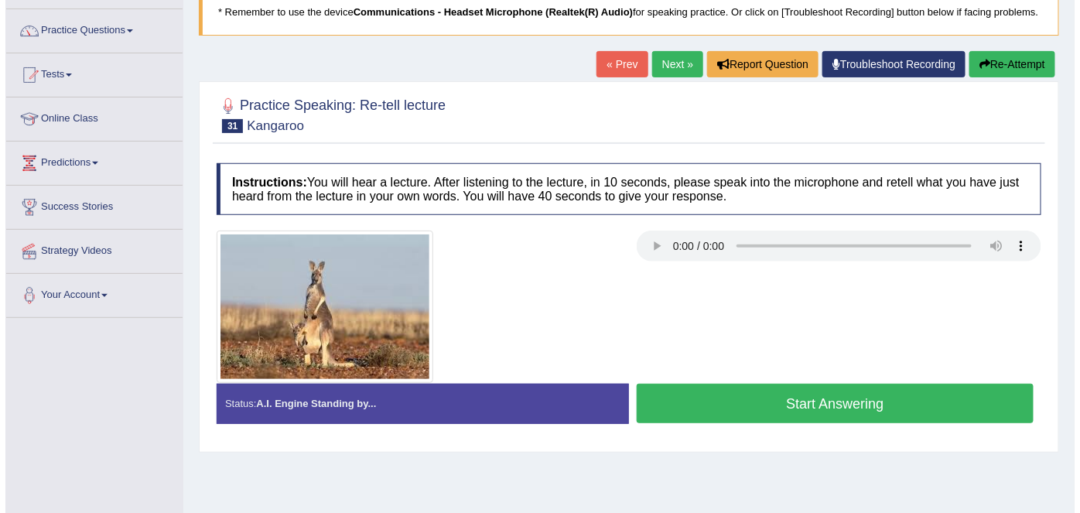
scroll to position [115, 0]
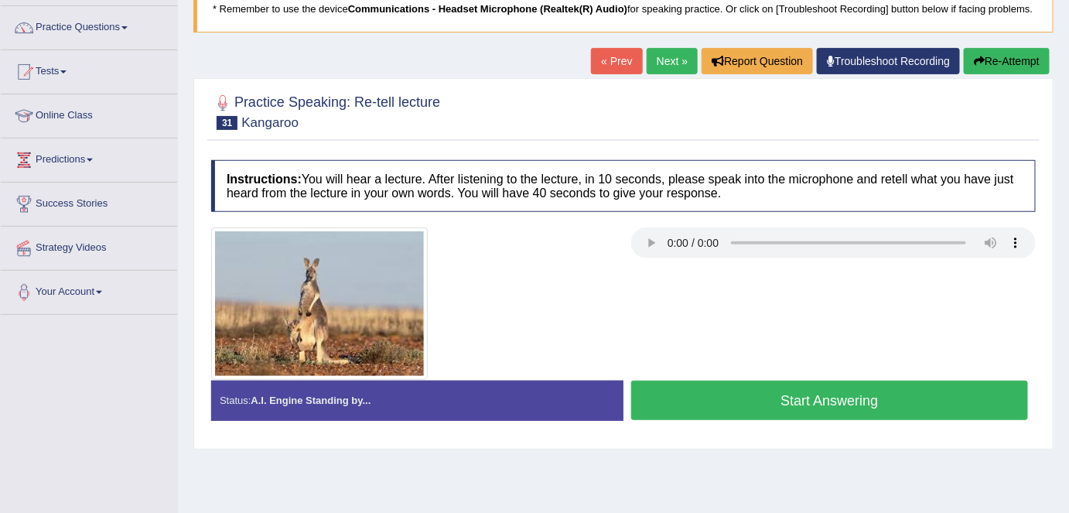
click at [685, 401] on button "Start Answering" at bounding box center [829, 400] width 397 height 39
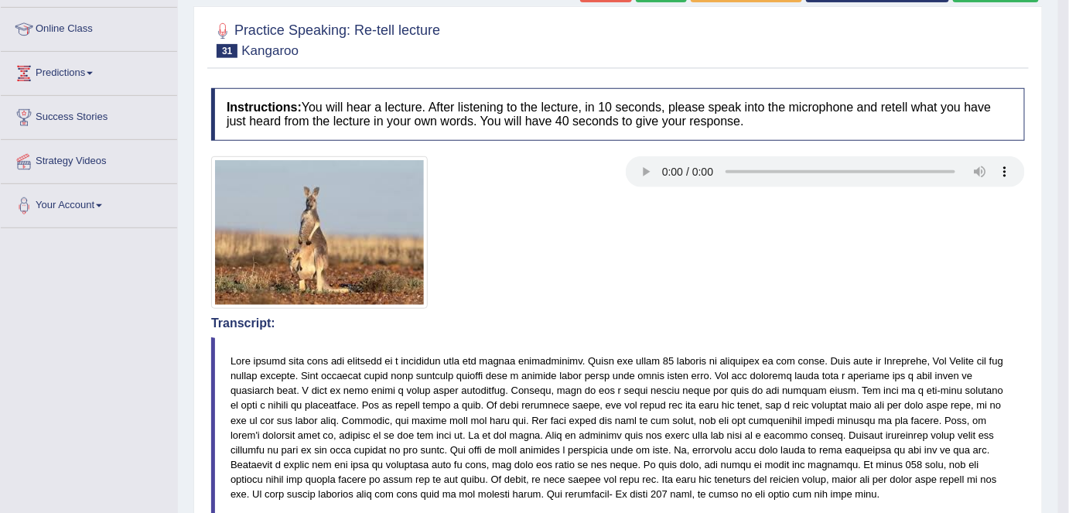
scroll to position [134, 0]
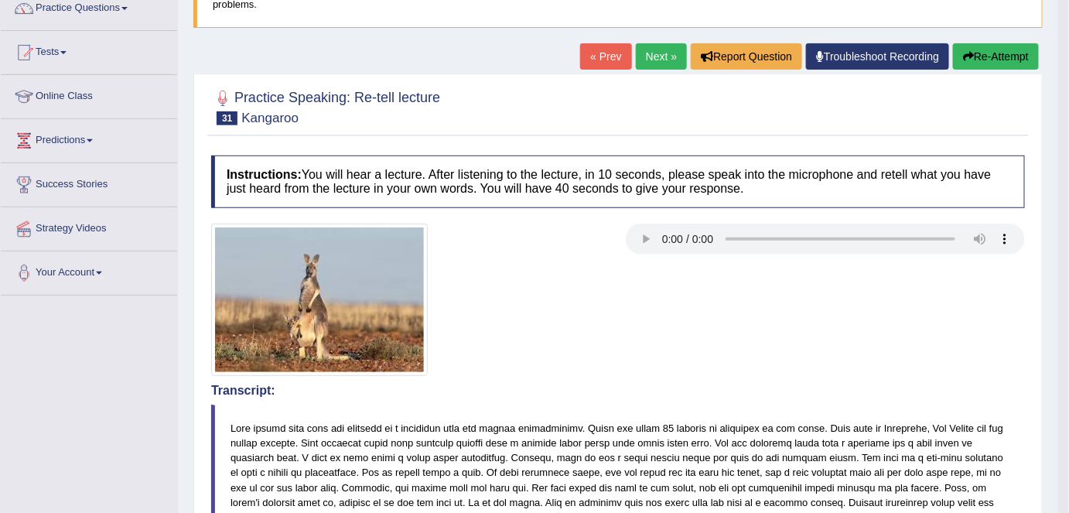
click at [644, 58] on link "Next »" at bounding box center [661, 56] width 51 height 26
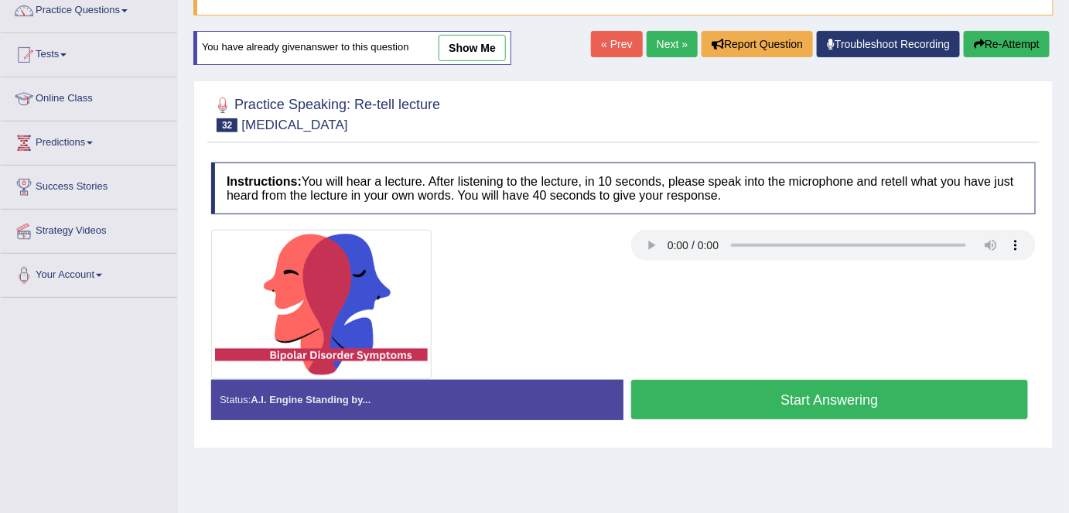
click at [665, 42] on link "Next »" at bounding box center [672, 44] width 51 height 26
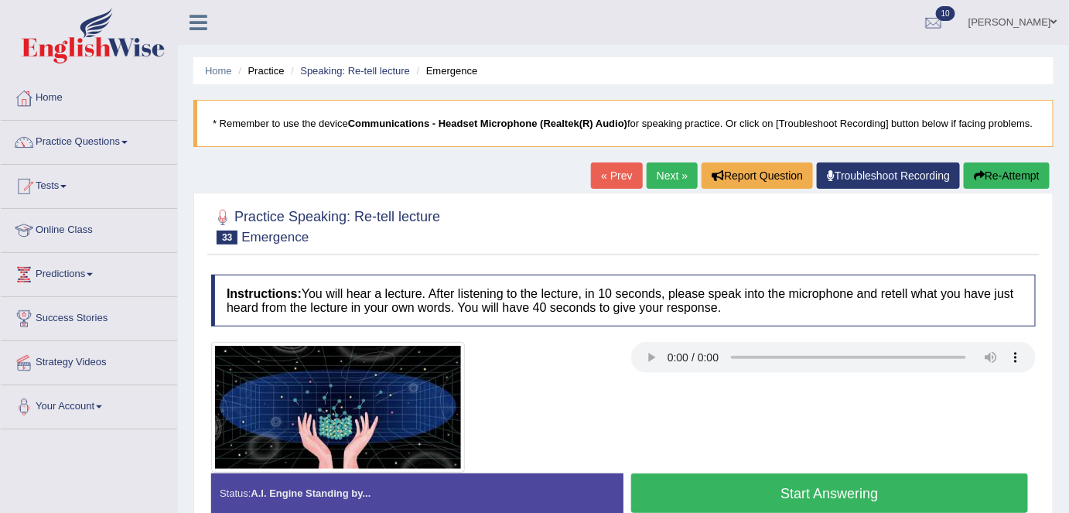
click at [691, 491] on button "Start Answering" at bounding box center [829, 493] width 397 height 39
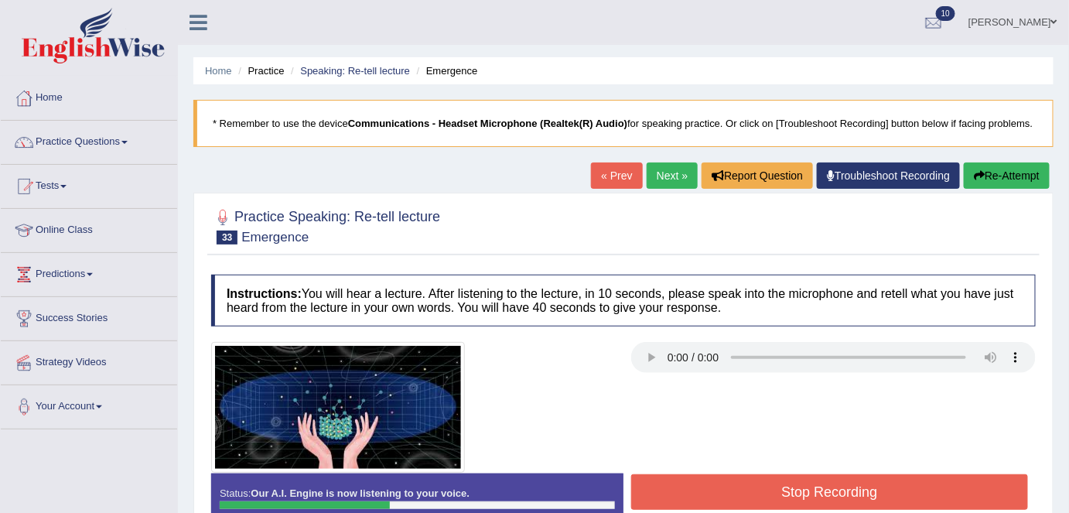
click at [691, 491] on button "Stop Recording" at bounding box center [829, 492] width 397 height 36
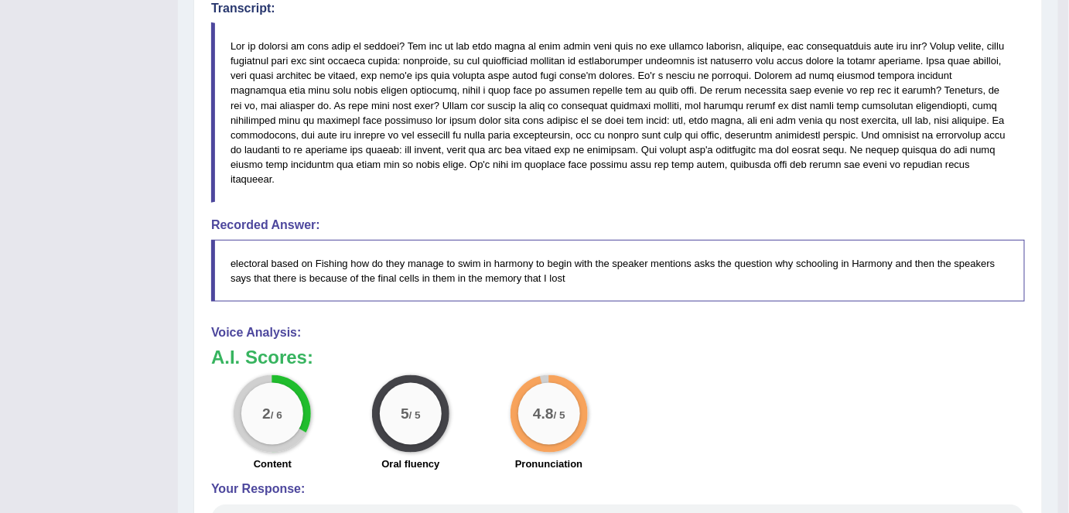
scroll to position [495, 0]
